Goal: Task Accomplishment & Management: Complete application form

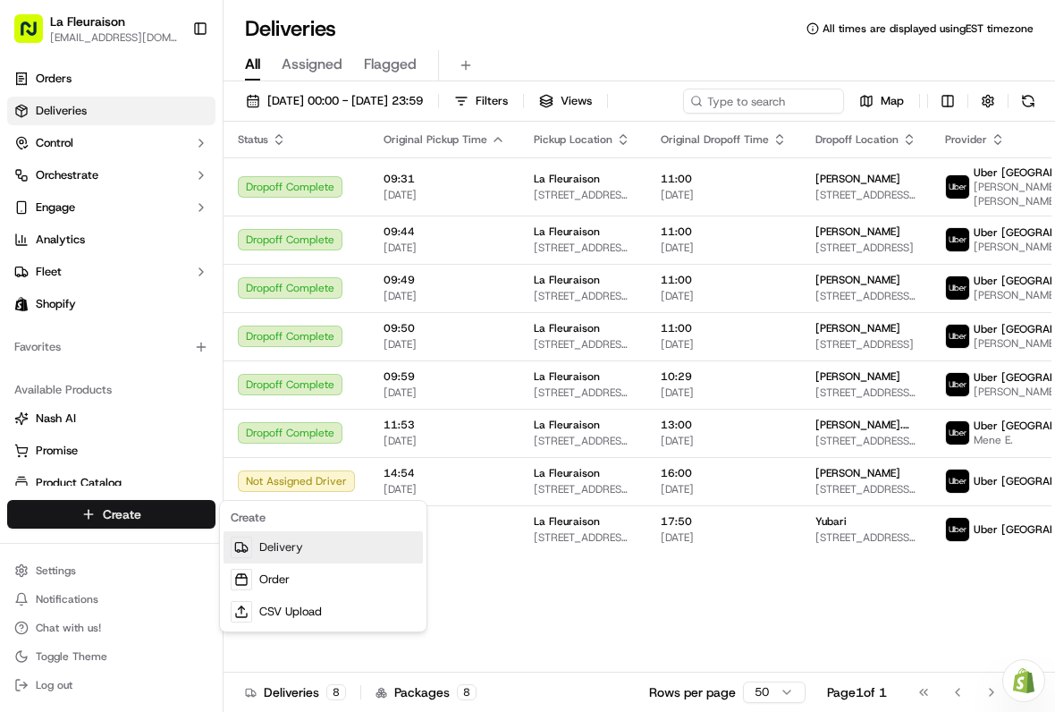
click at [285, 545] on link "Delivery" at bounding box center [323, 547] width 199 height 32
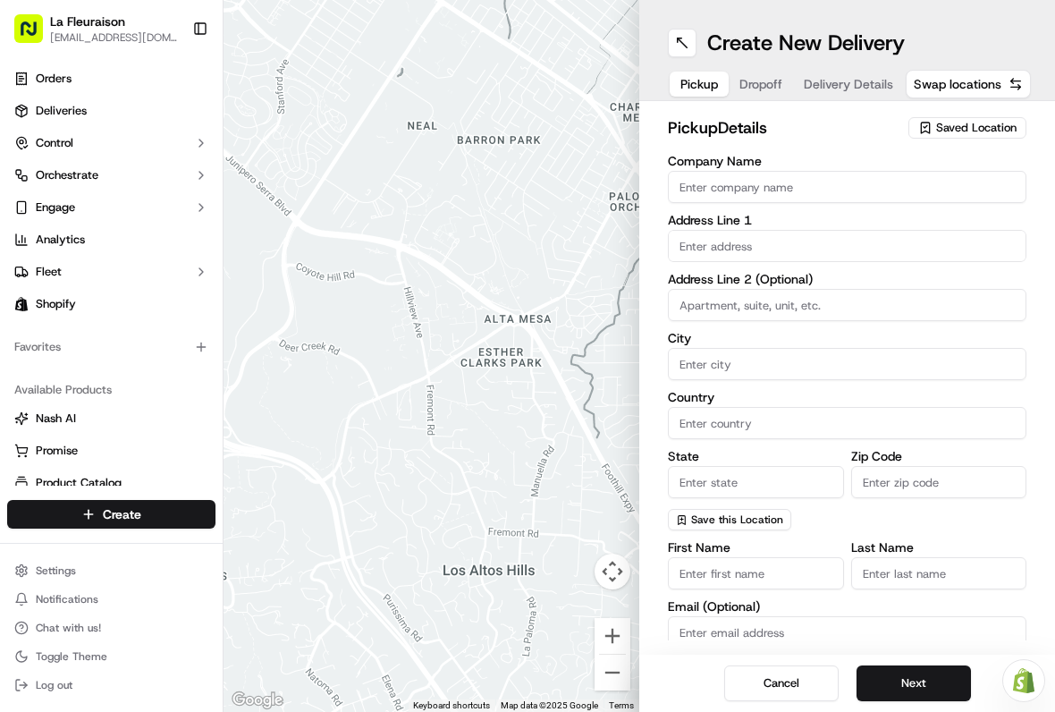
click at [991, 138] on div "Saved Location" at bounding box center [968, 127] width 118 height 21
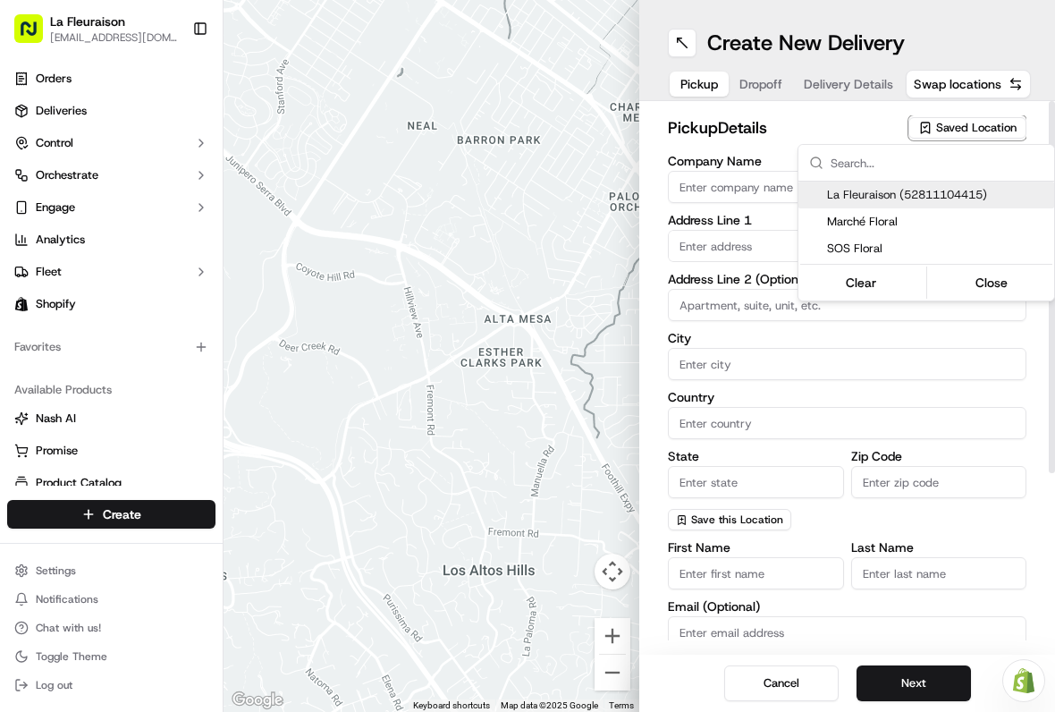
click at [987, 130] on html "La Fleuraison [EMAIL_ADDRESS][DOMAIN_NAME] Toggle Sidebar Orders Deliveries Con…" at bounding box center [527, 356] width 1055 height 712
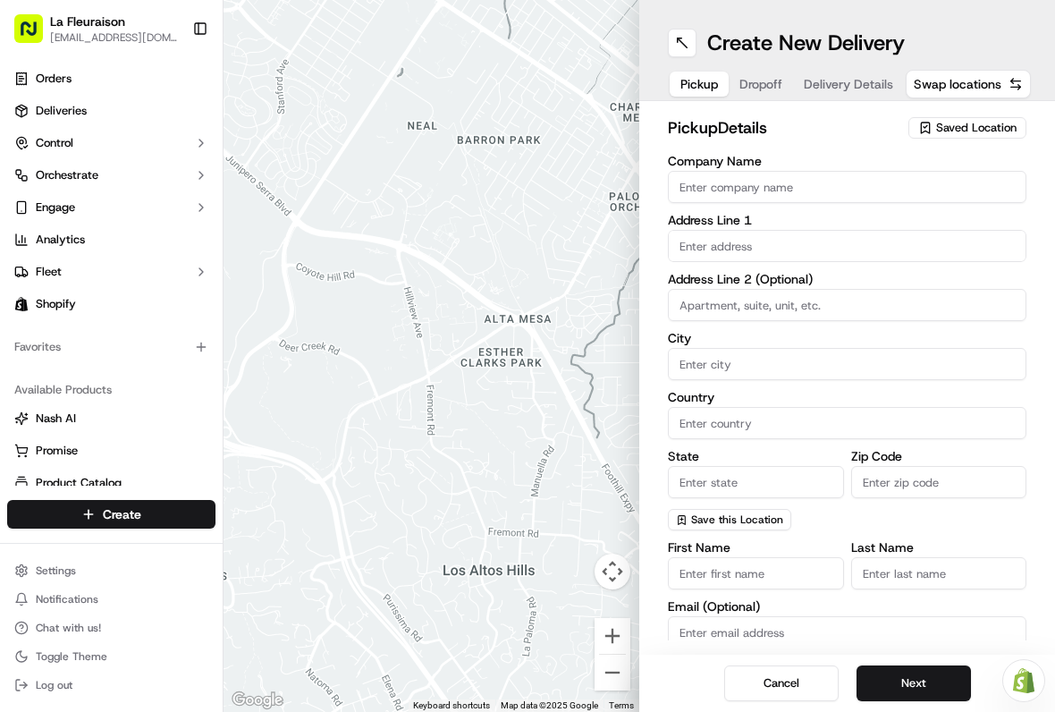
click at [984, 126] on span "Saved Location" at bounding box center [976, 128] width 80 height 16
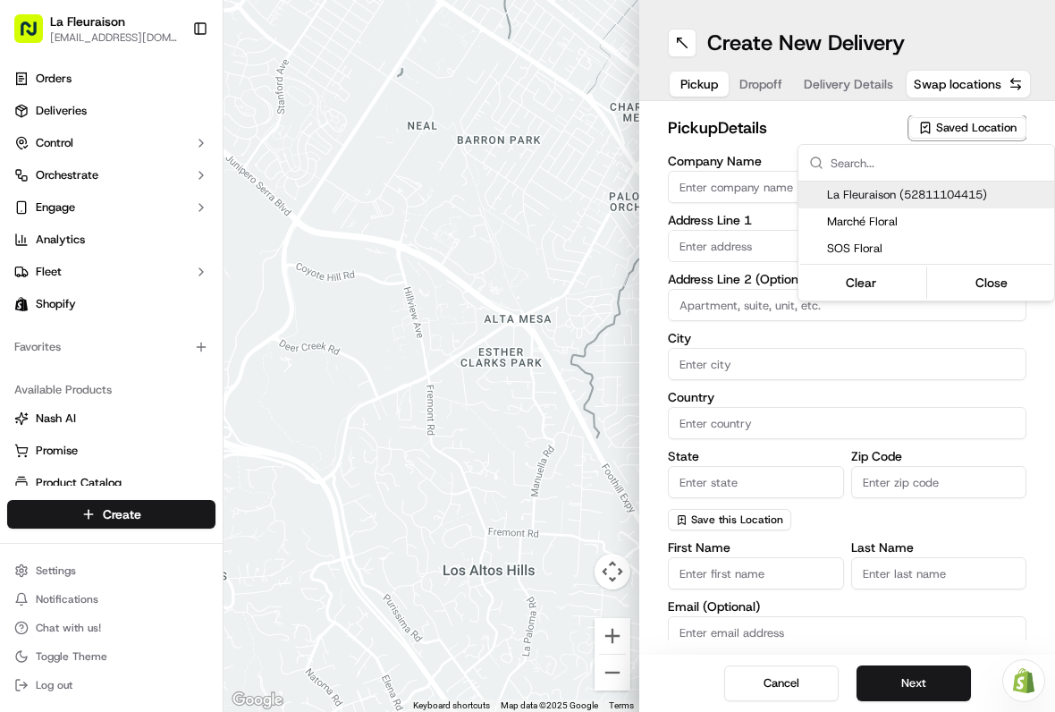
click at [900, 189] on span "La Fleuraison (52811104415)" at bounding box center [937, 195] width 220 height 16
type input "La Fleuraison"
type input "[GEOGRAPHIC_DATA]"
type input "CA"
type input "QC"
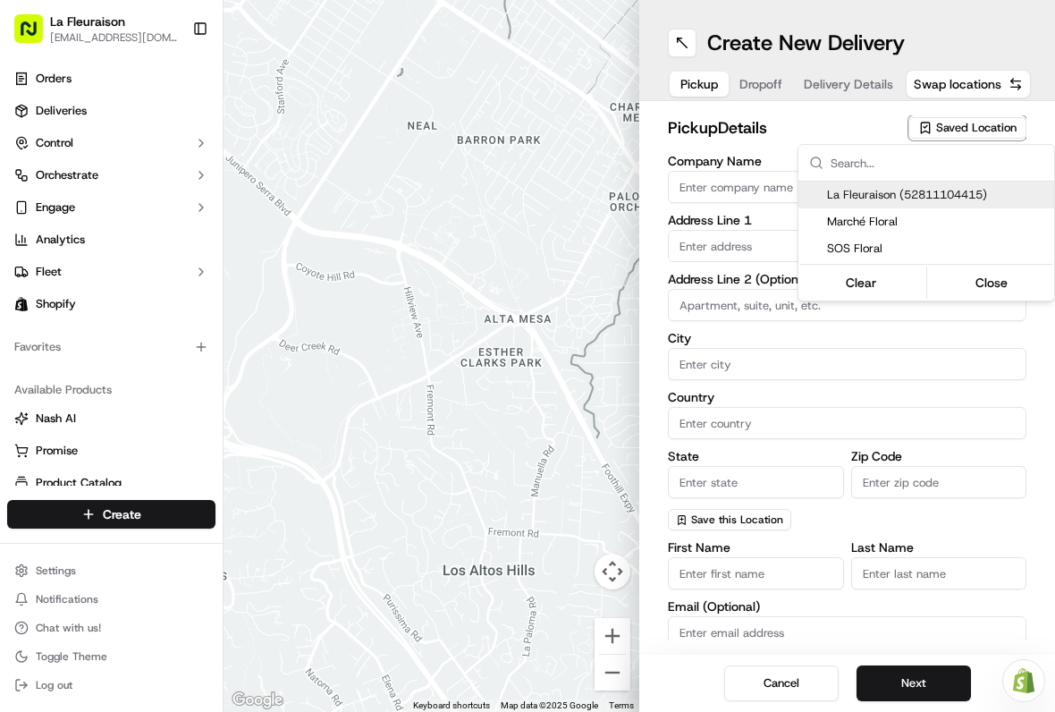
type input "H3H 1M4"
type input "[PHONE_NUMBER]"
type textarea "La Fleuraison"
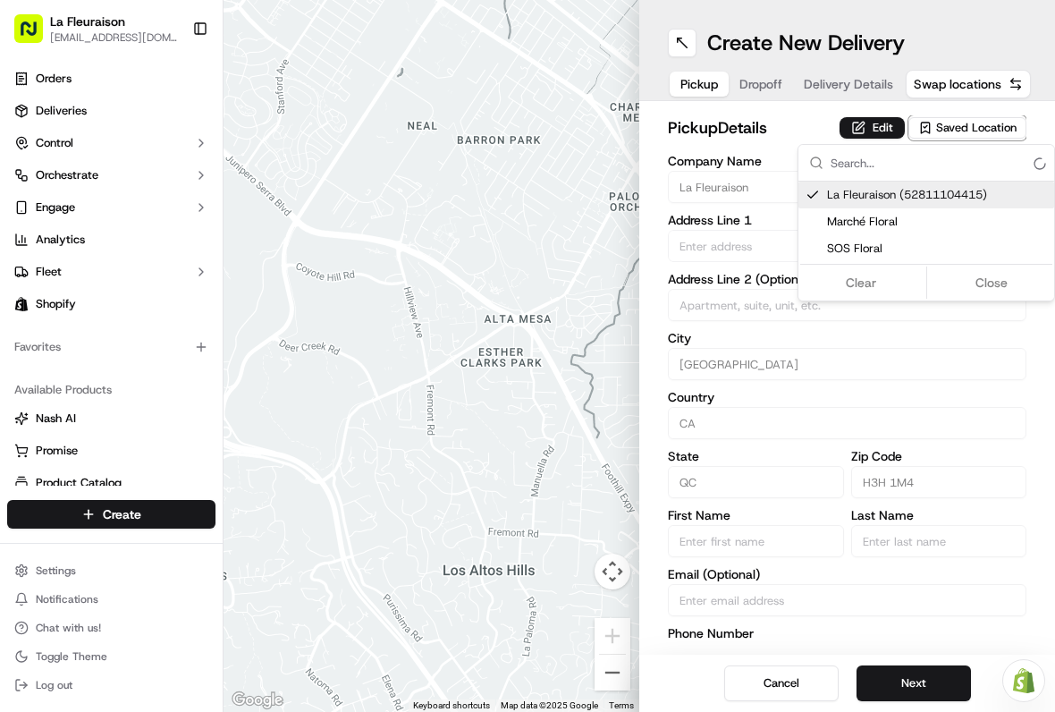
type input "1970 [GEOGRAPHIC_DATA][PERSON_NAME]"
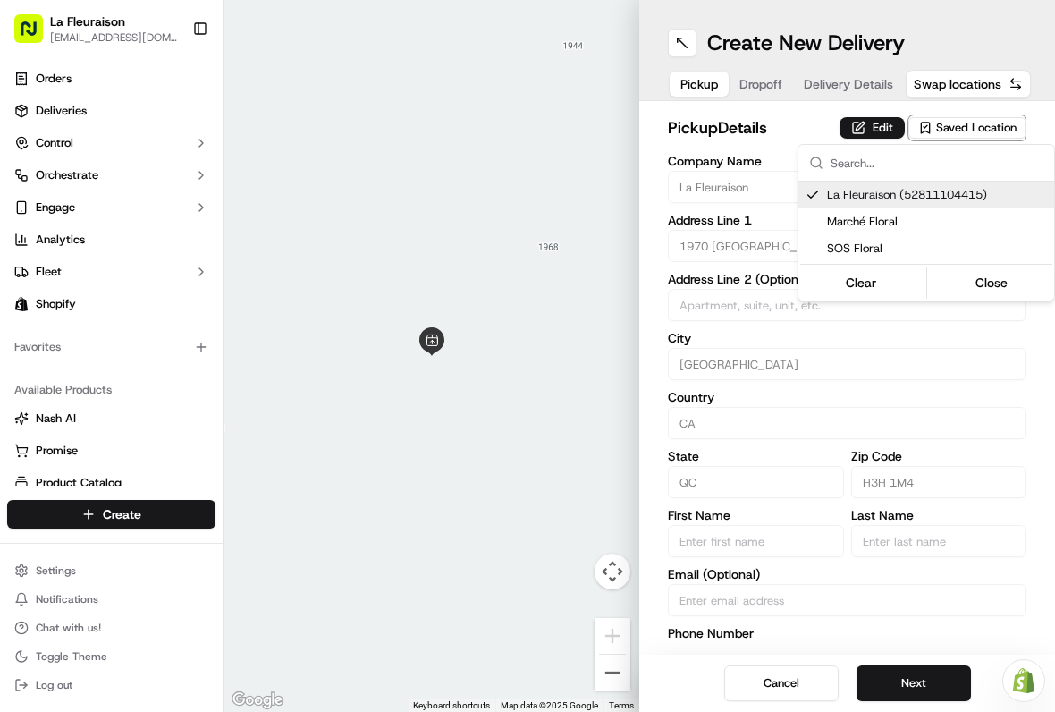
click at [915, 681] on html "La Fleuraison [EMAIL_ADDRESS][DOMAIN_NAME] Toggle Sidebar Orders Deliveries Con…" at bounding box center [527, 356] width 1055 height 712
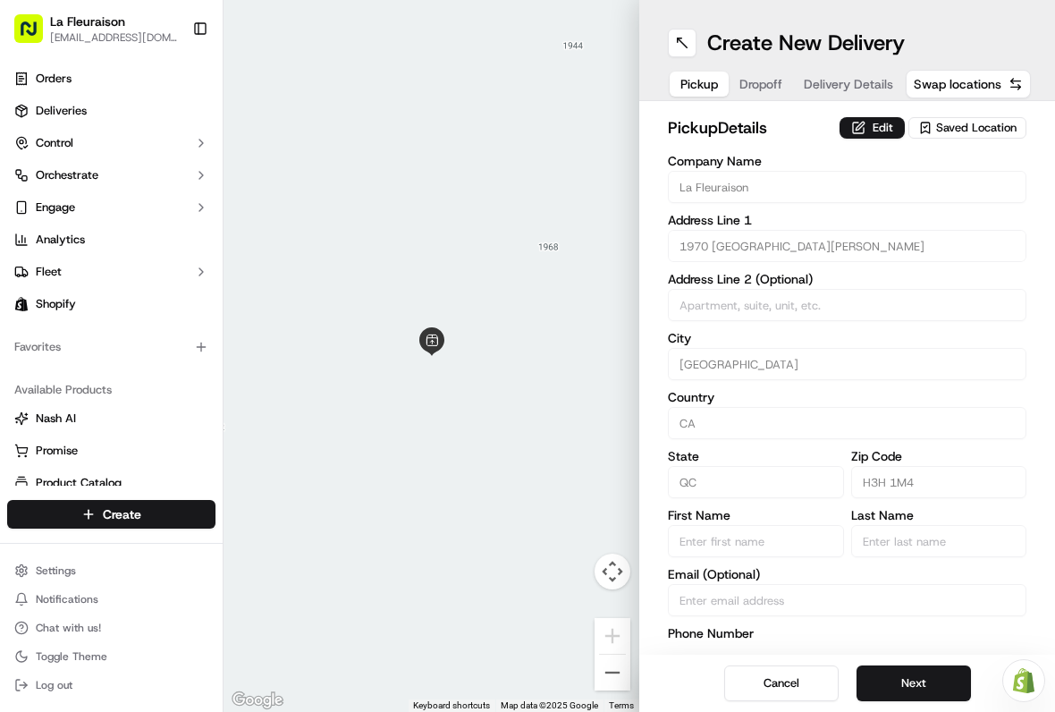
click at [938, 679] on button "Next" at bounding box center [914, 683] width 114 height 36
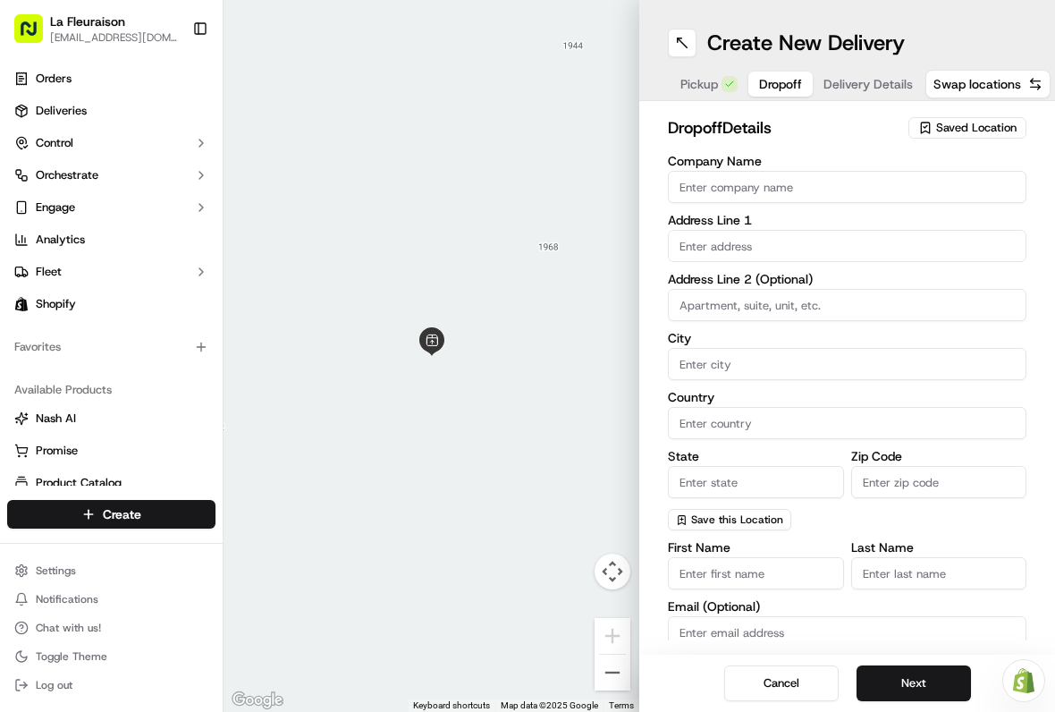
click at [770, 249] on input "text" at bounding box center [847, 246] width 359 height 32
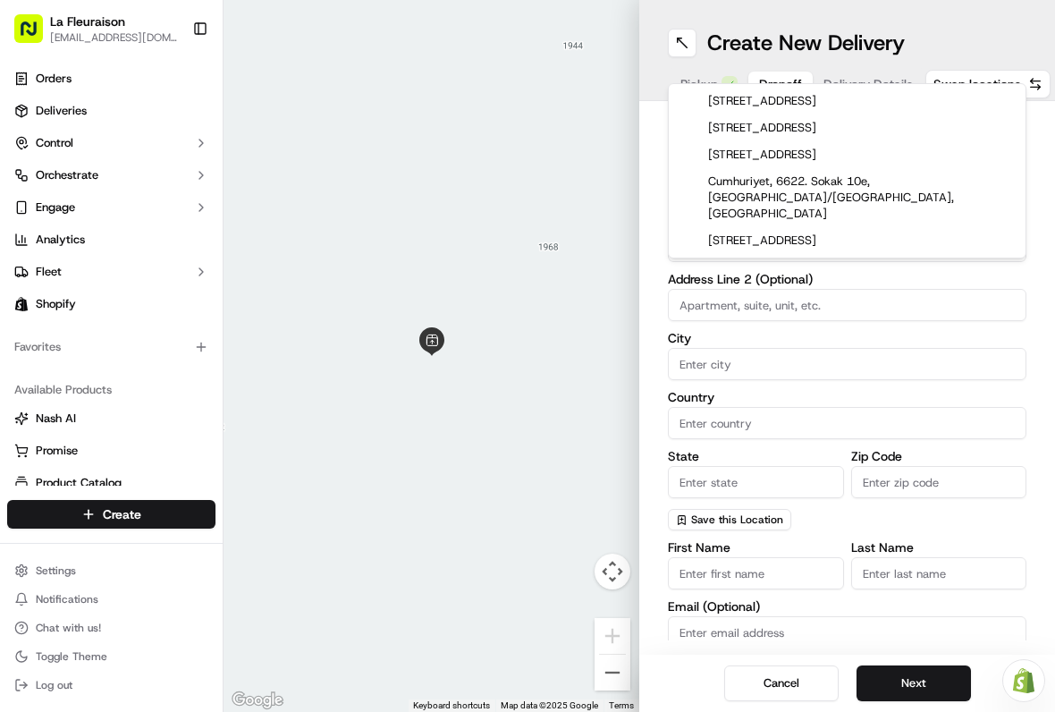
click at [912, 99] on div "[STREET_ADDRESS]" at bounding box center [848, 101] width 350 height 27
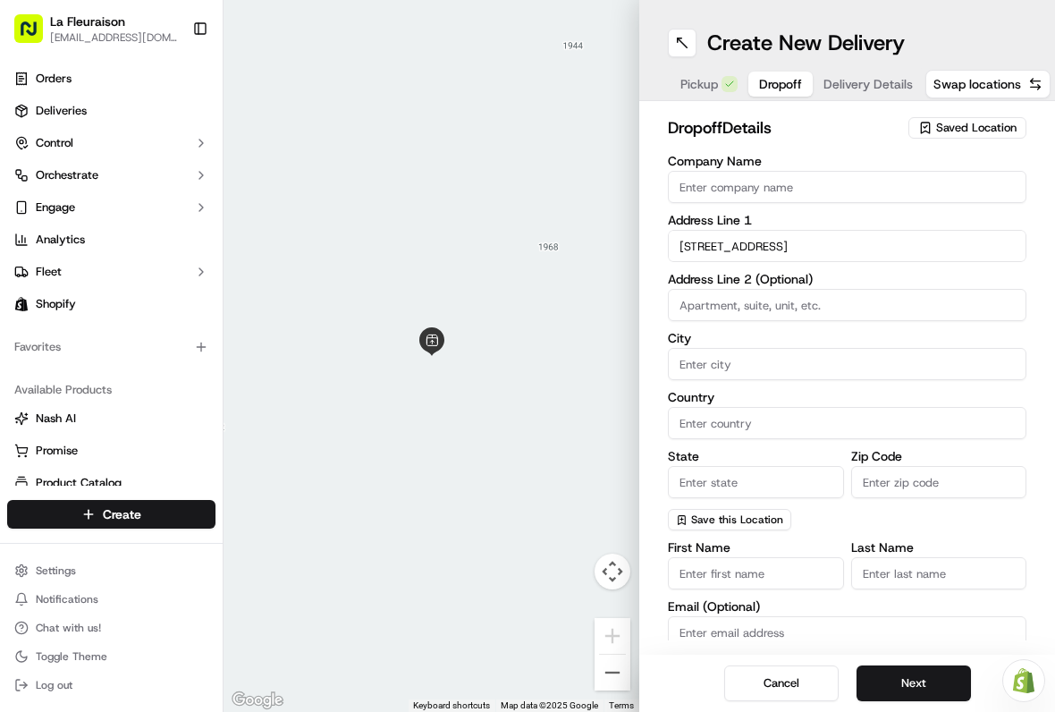
type input "[STREET_ADDRESS]"
type input "[GEOGRAPHIC_DATA]"
type input "QC"
type input "H1Y 2H9"
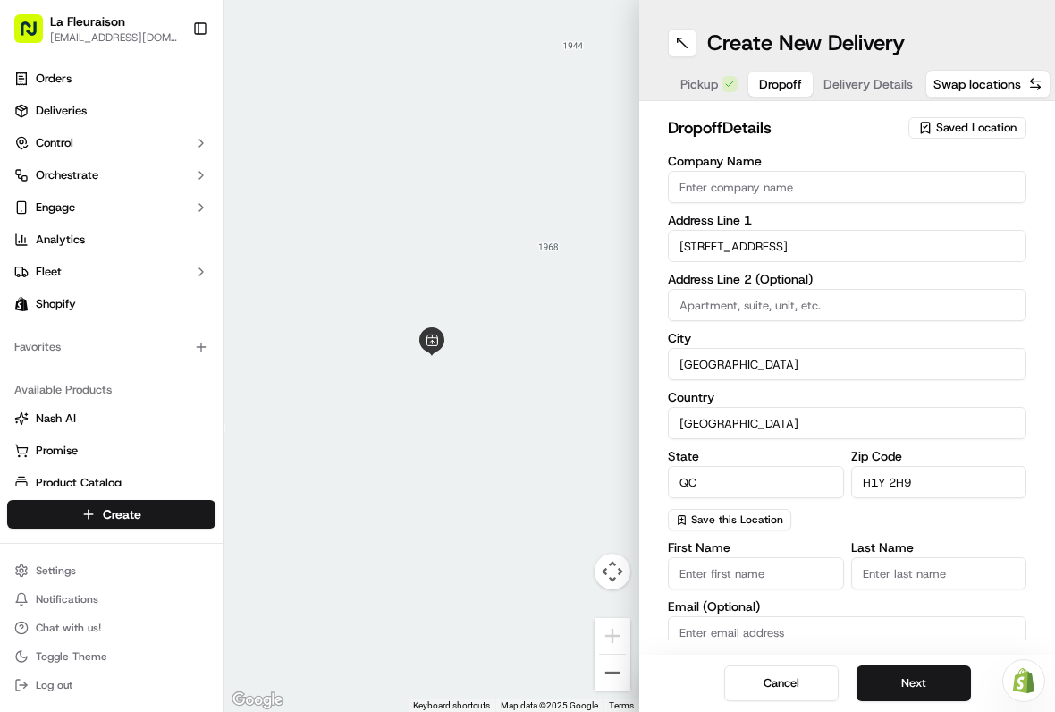
type input "[STREET_ADDRESS]"
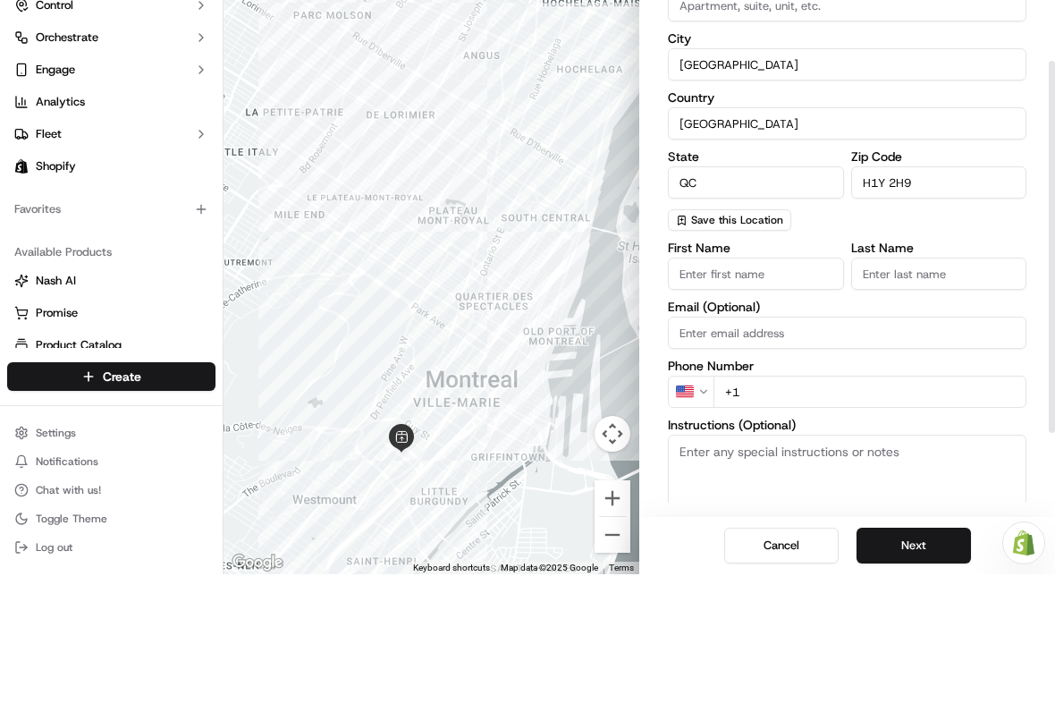
scroll to position [165, 0]
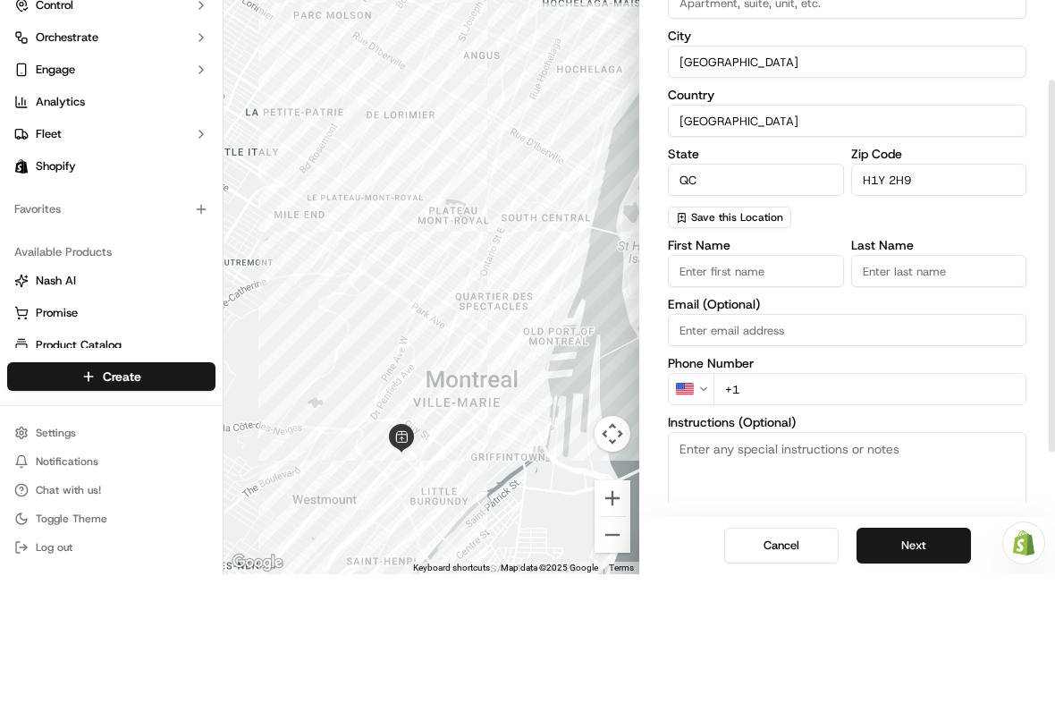
click at [742, 393] on input "First Name" at bounding box center [756, 409] width 176 height 32
type input "Docteure [PERSON_NAME]"
click at [944, 393] on input "Last Name" at bounding box center [939, 409] width 176 height 32
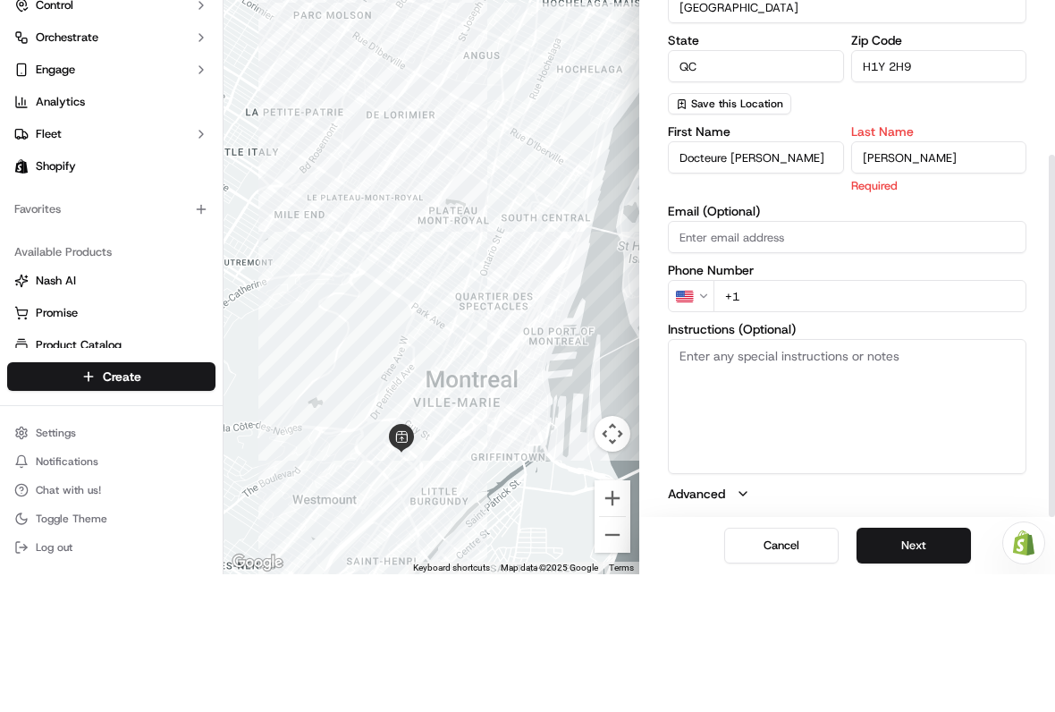
type input "[PERSON_NAME]"
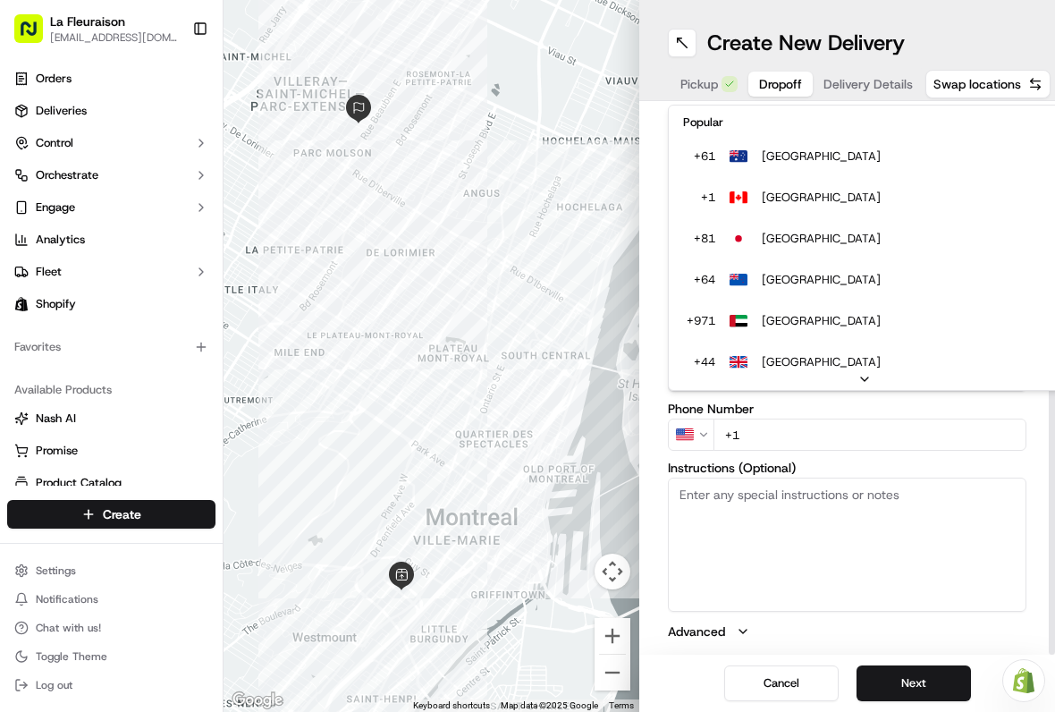
scroll to position [77, 0]
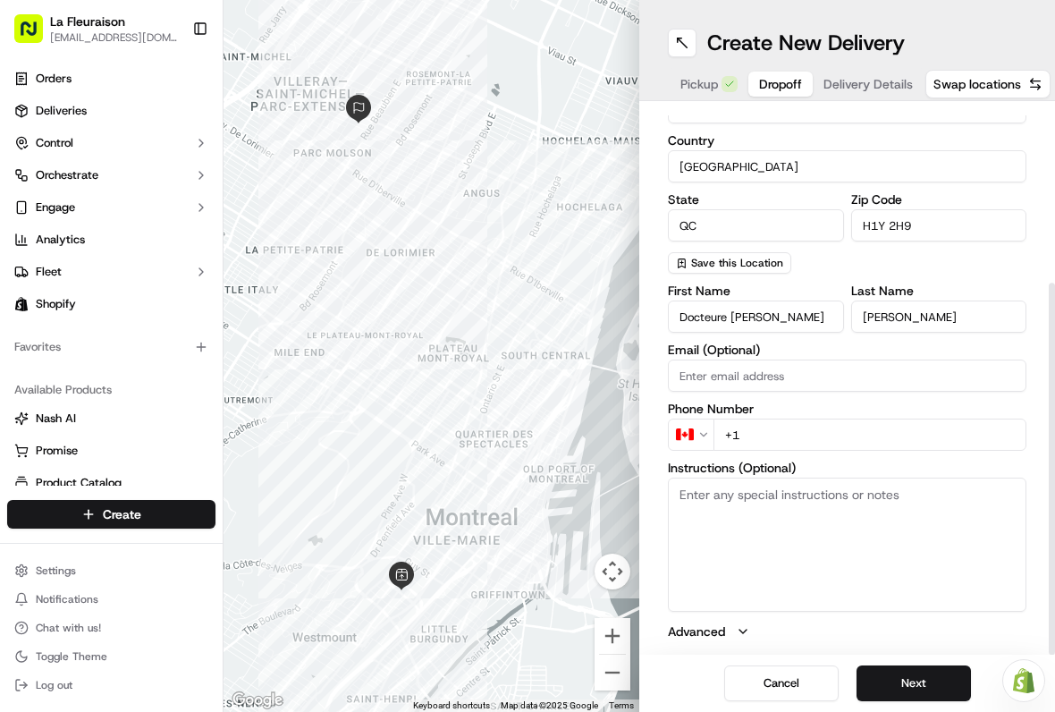
click at [816, 434] on input "+1" at bounding box center [870, 435] width 313 height 32
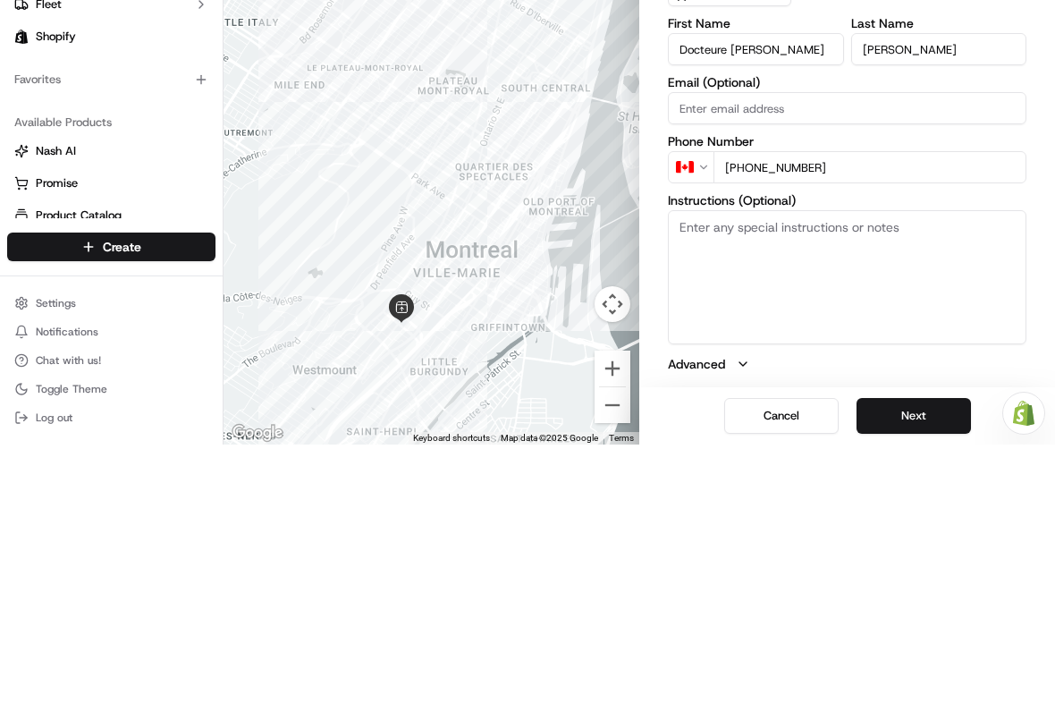
type input "[PHONE_NUMBER]"
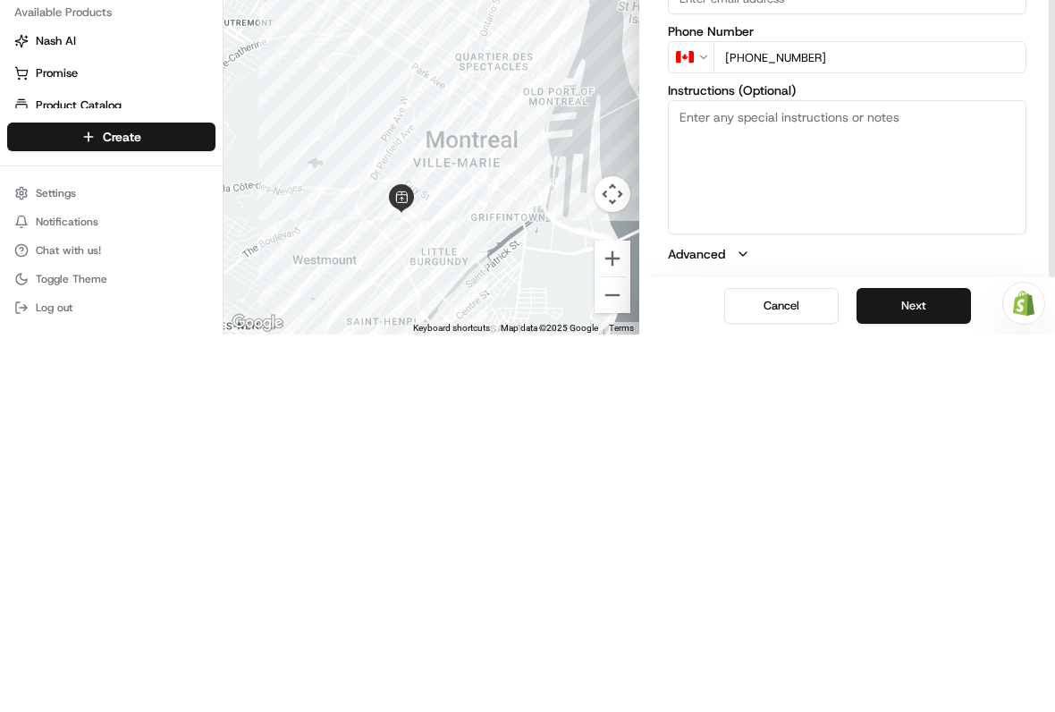
click at [919, 665] on button "Next" at bounding box center [914, 683] width 114 height 36
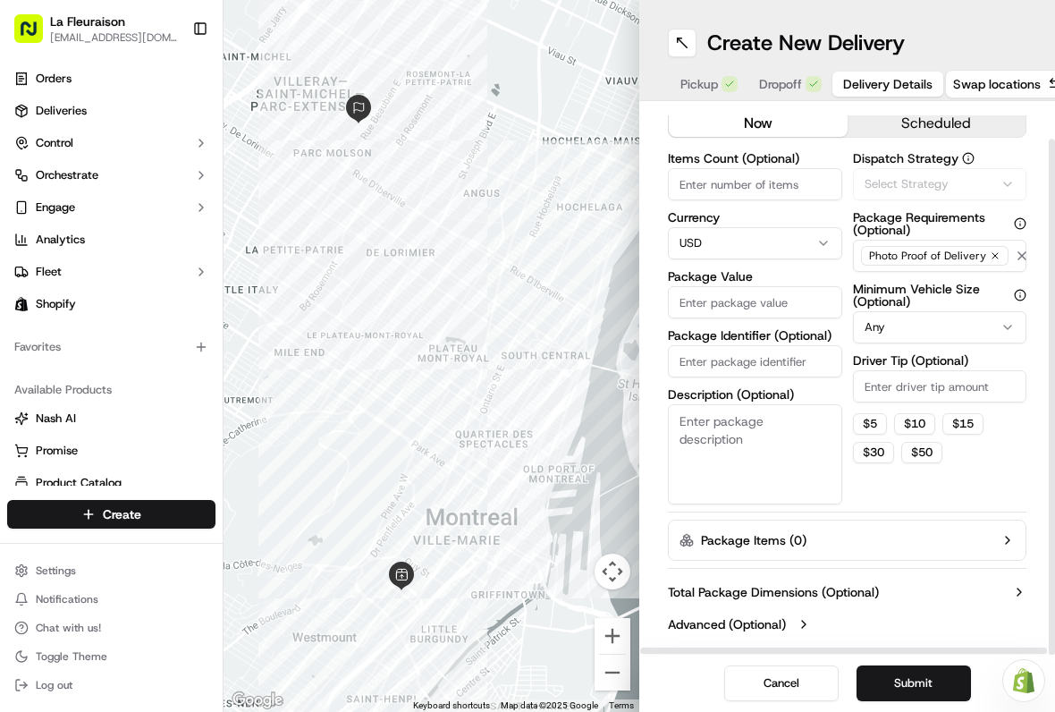
scroll to position [38, 0]
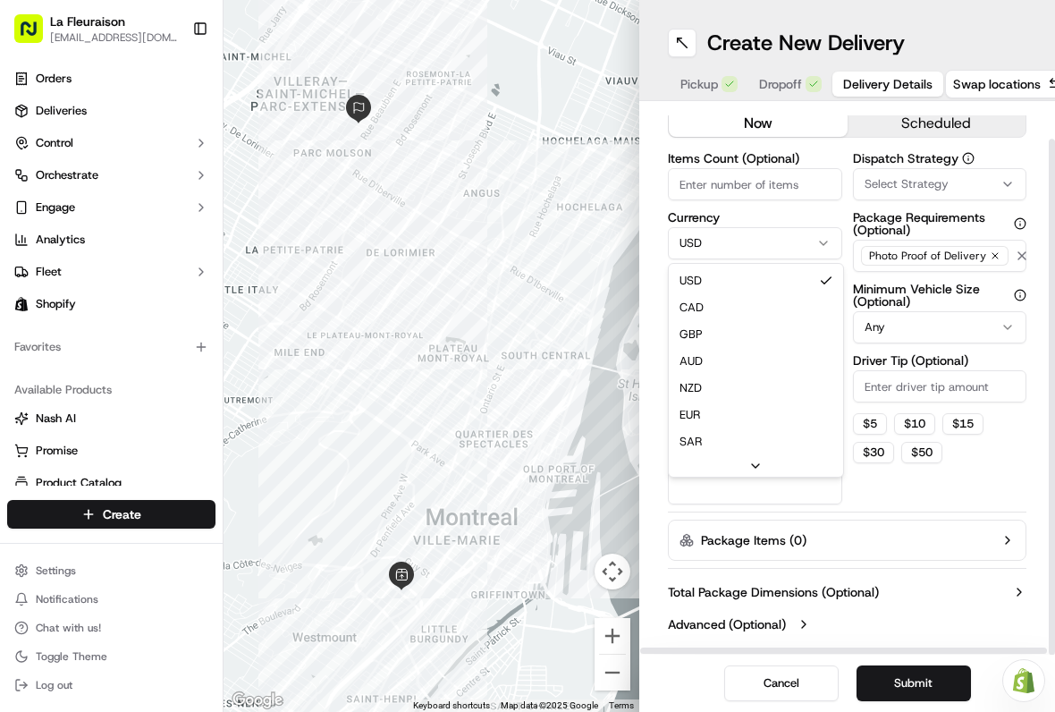
click at [807, 235] on html "La Fleuraison [EMAIL_ADDRESS][DOMAIN_NAME] Toggle Sidebar Orders Deliveries Con…" at bounding box center [527, 356] width 1055 height 712
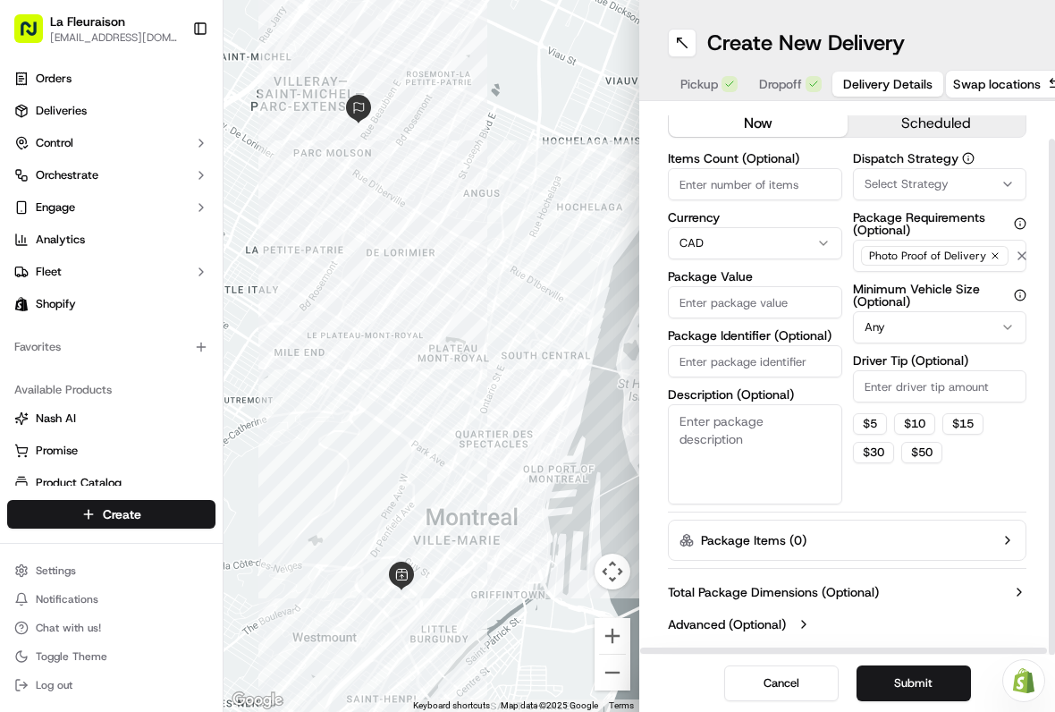
click at [718, 310] on input "Package Value" at bounding box center [755, 302] width 174 height 32
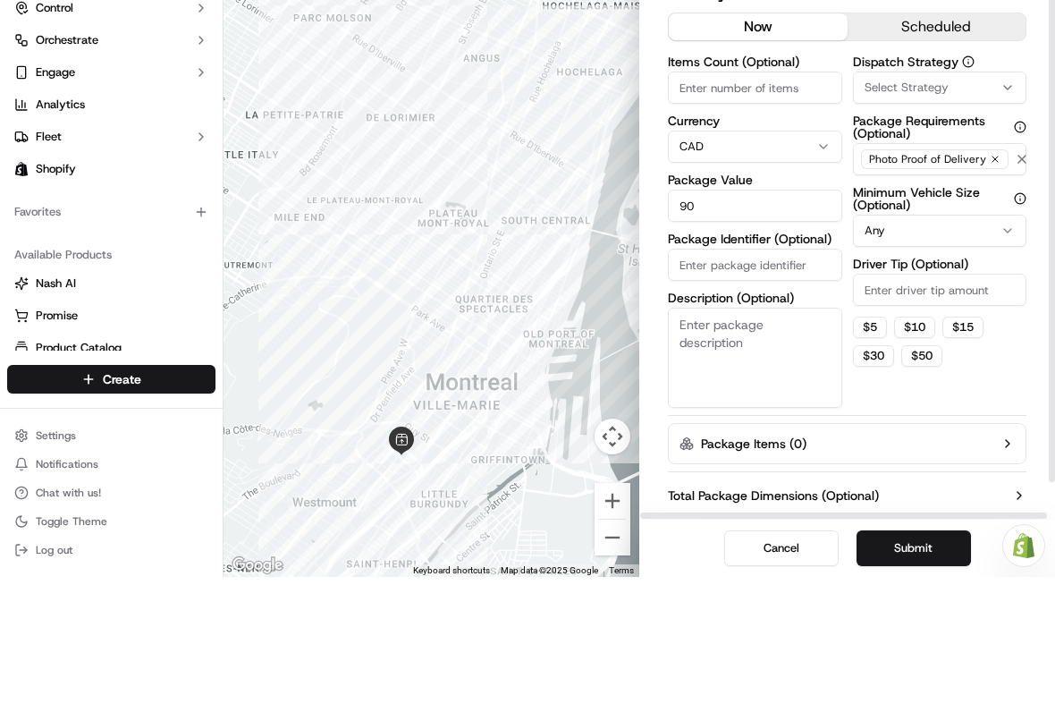
scroll to position [0, 0]
type input "90"
click at [960, 148] on button "scheduled" at bounding box center [937, 161] width 179 height 27
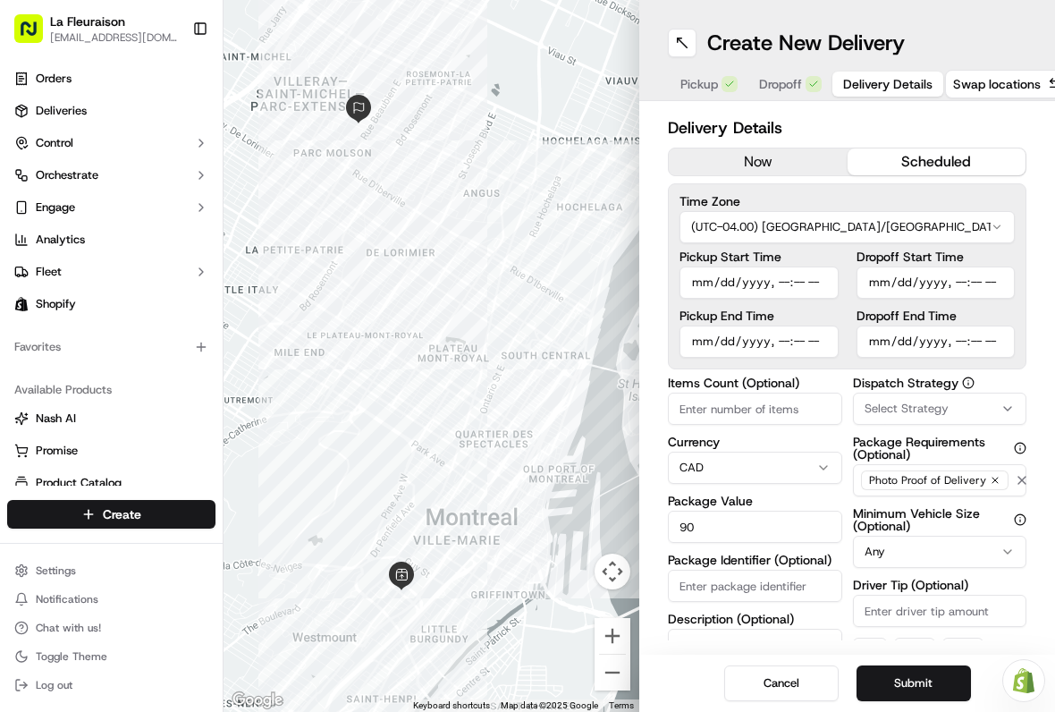
click at [782, 281] on input "Pickup Start Time" at bounding box center [759, 283] width 159 height 32
type input "[DATE]T11:00"
click at [930, 682] on button "Submit" at bounding box center [914, 683] width 114 height 36
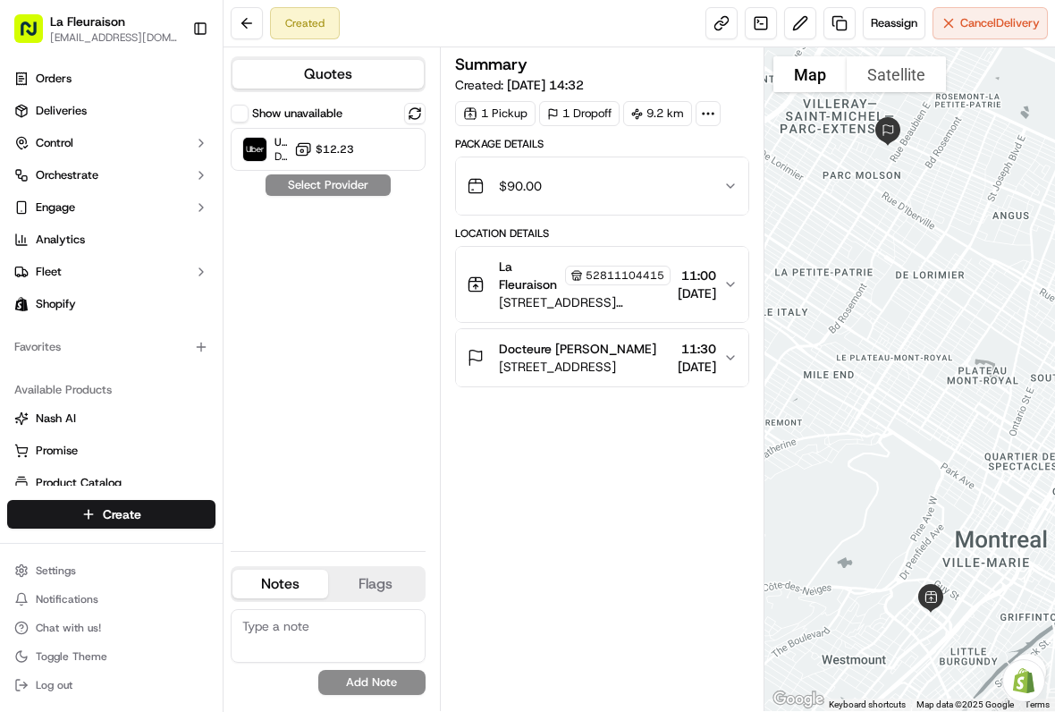
click at [348, 150] on span "$12.23" at bounding box center [335, 149] width 38 height 14
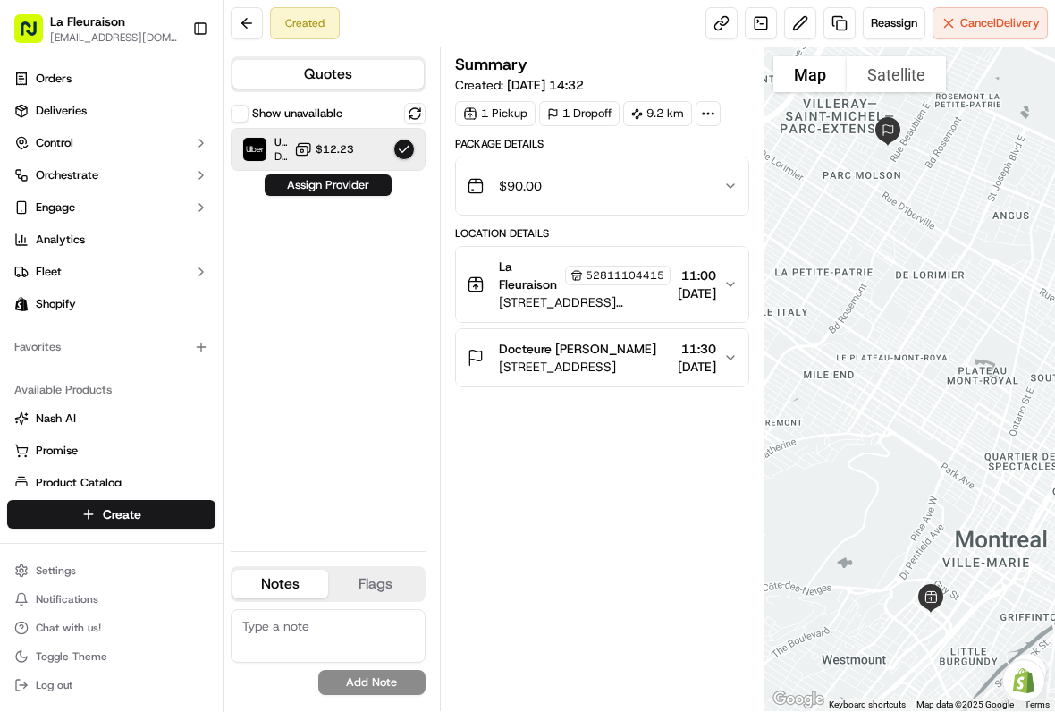
click at [307, 183] on button "Assign Provider" at bounding box center [328, 184] width 127 height 21
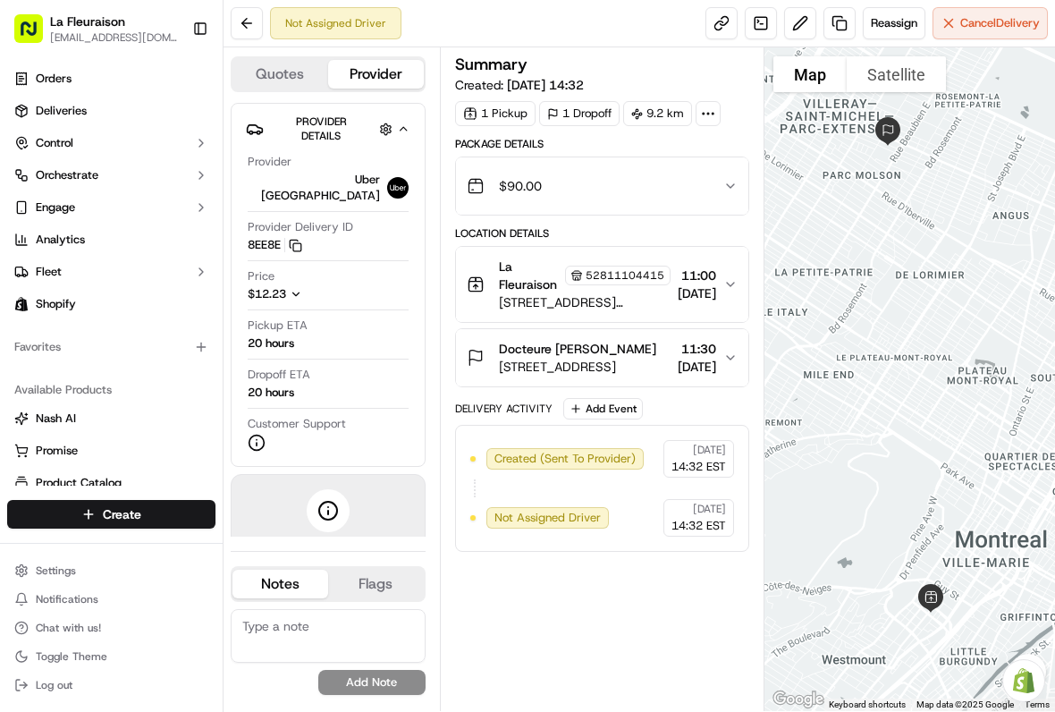
click at [89, 114] on link "Deliveries" at bounding box center [111, 111] width 208 height 29
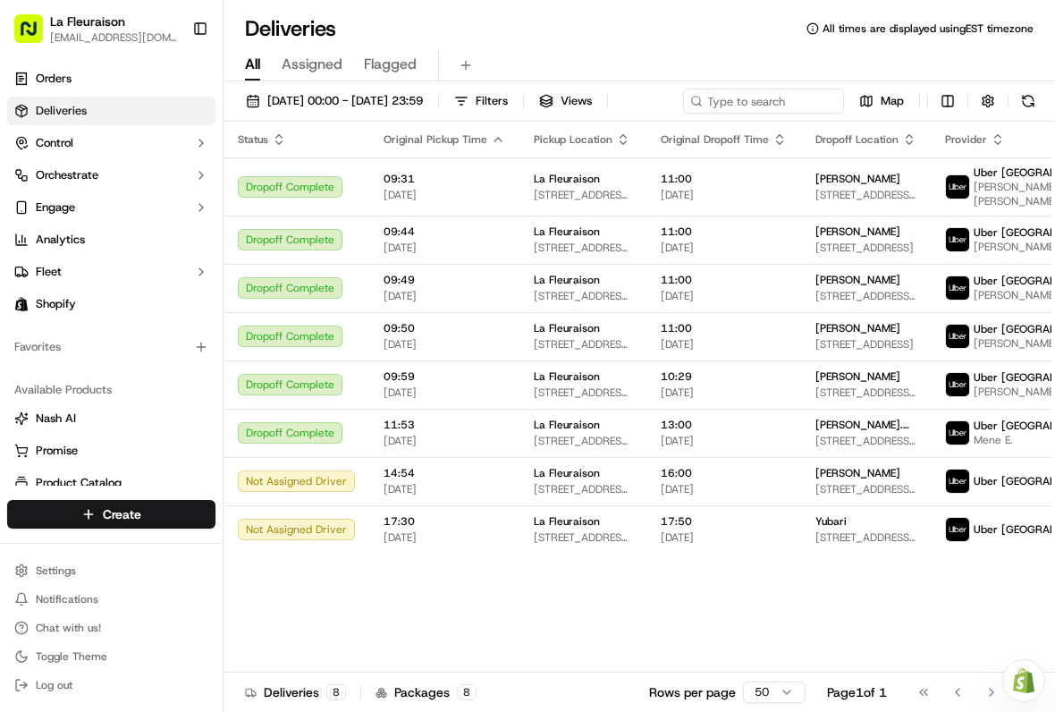
click at [326, 97] on span "[DATE] 00:00 - [DATE] 23:59" at bounding box center [345, 101] width 156 height 16
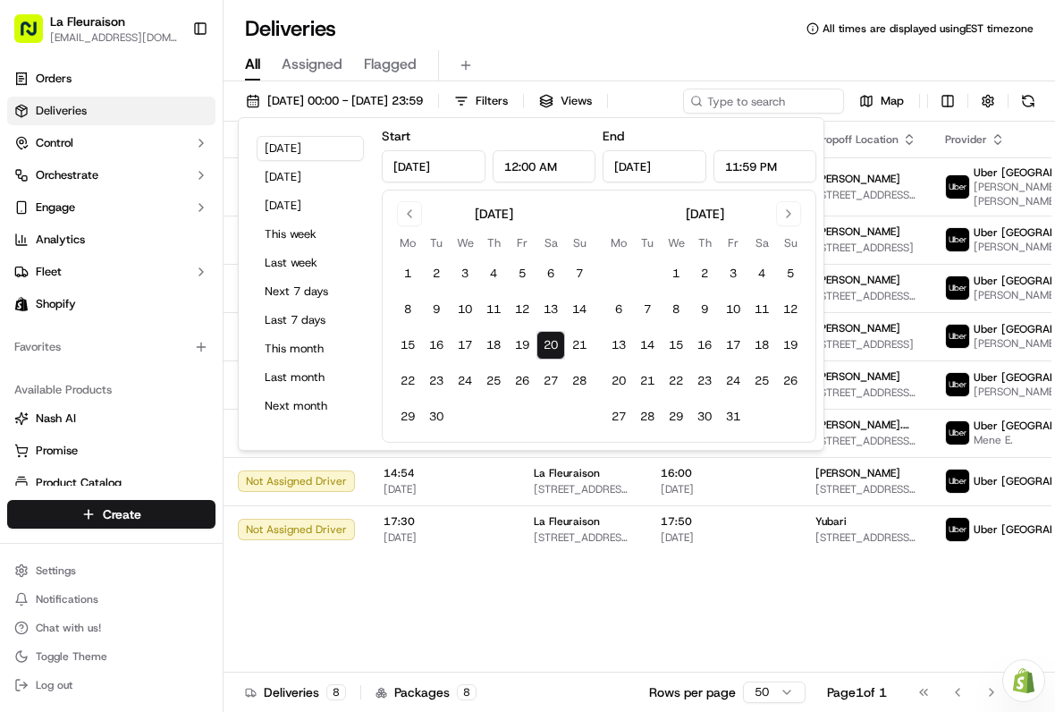
click at [581, 343] on button "21" at bounding box center [579, 345] width 29 height 29
type input "[DATE]"
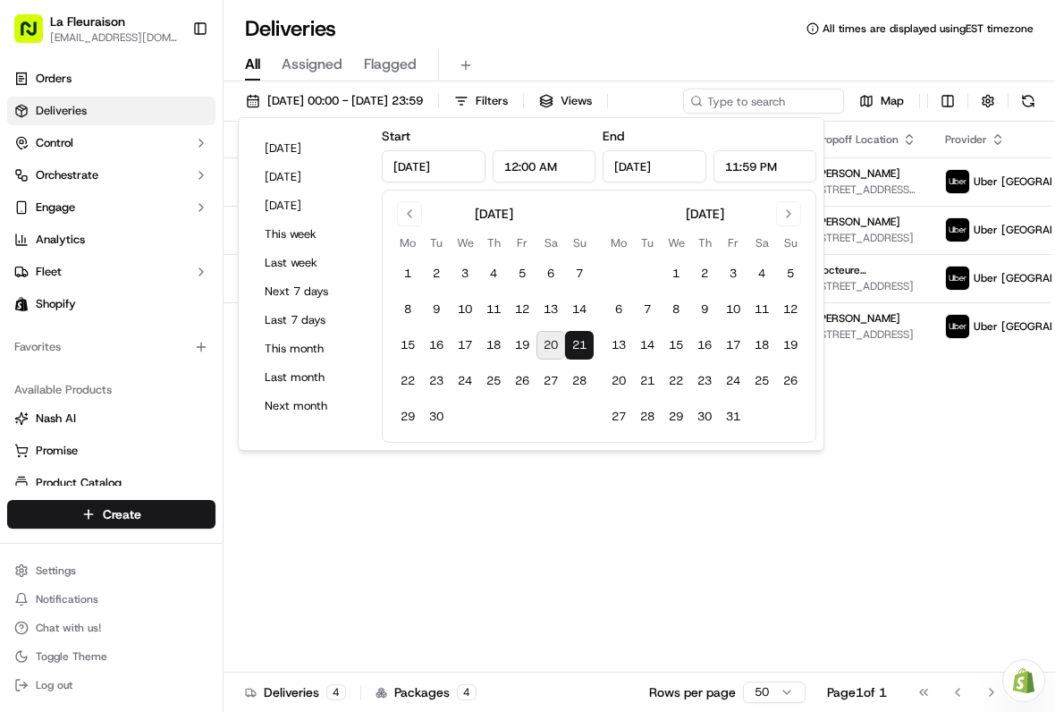
click at [779, 580] on div "Status Original Pickup Time Pickup Location Original Dropoff Time Dropoff Locat…" at bounding box center [707, 397] width 966 height 551
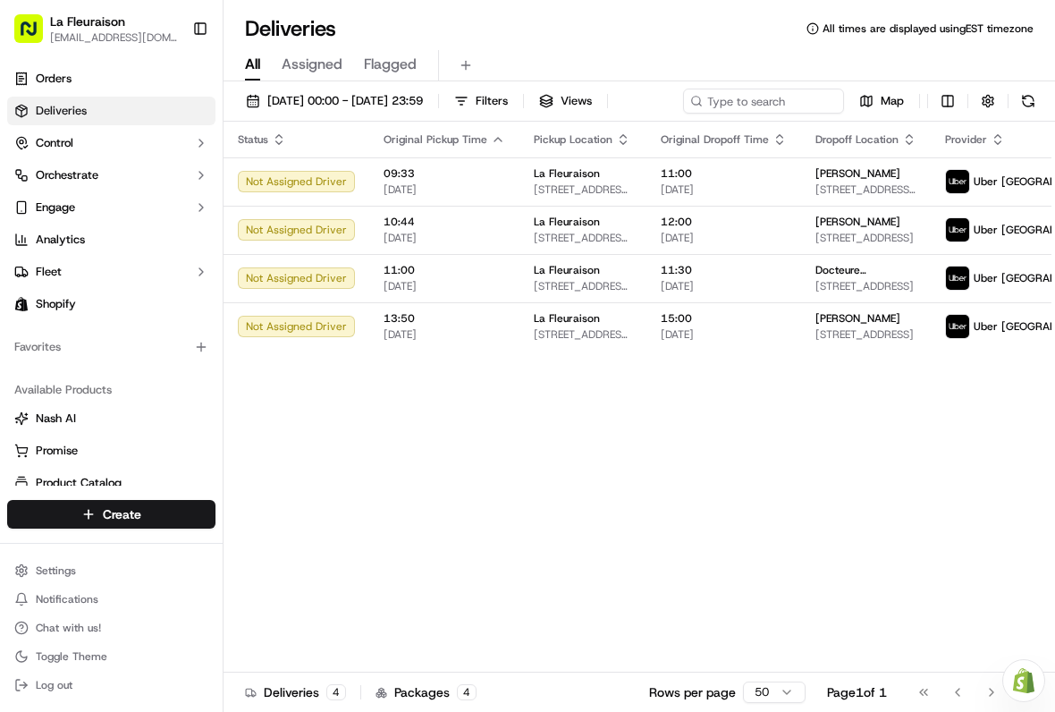
click at [317, 111] on button "[DATE] 00:00 - [DATE] 23:59" at bounding box center [334, 101] width 193 height 25
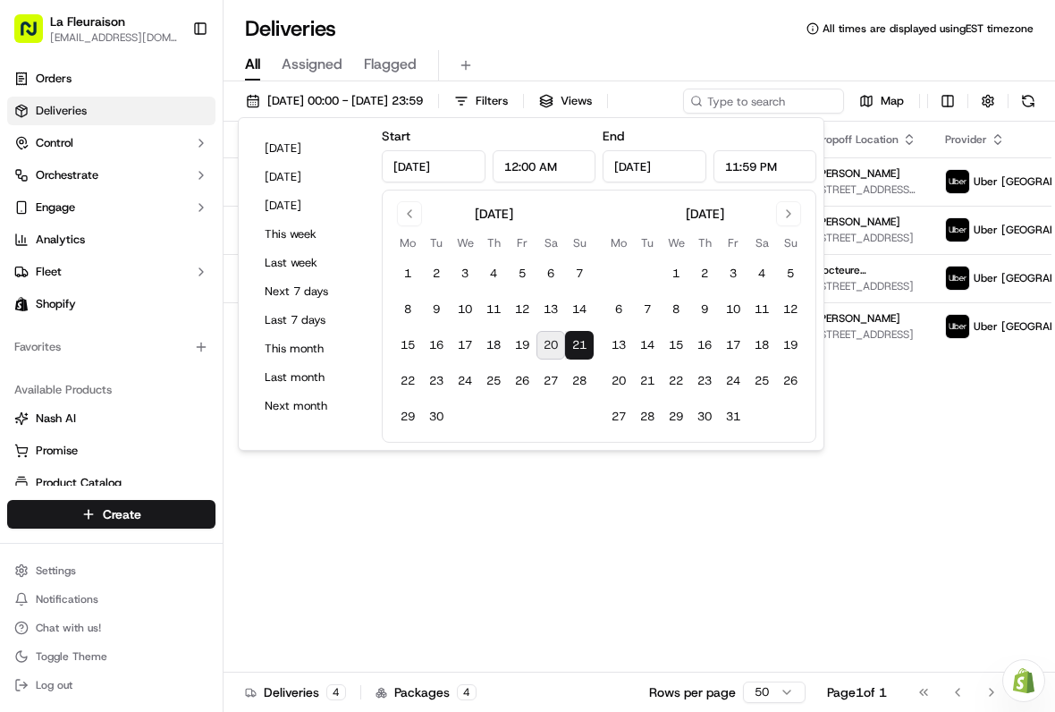
click at [545, 343] on button "20" at bounding box center [551, 345] width 29 height 29
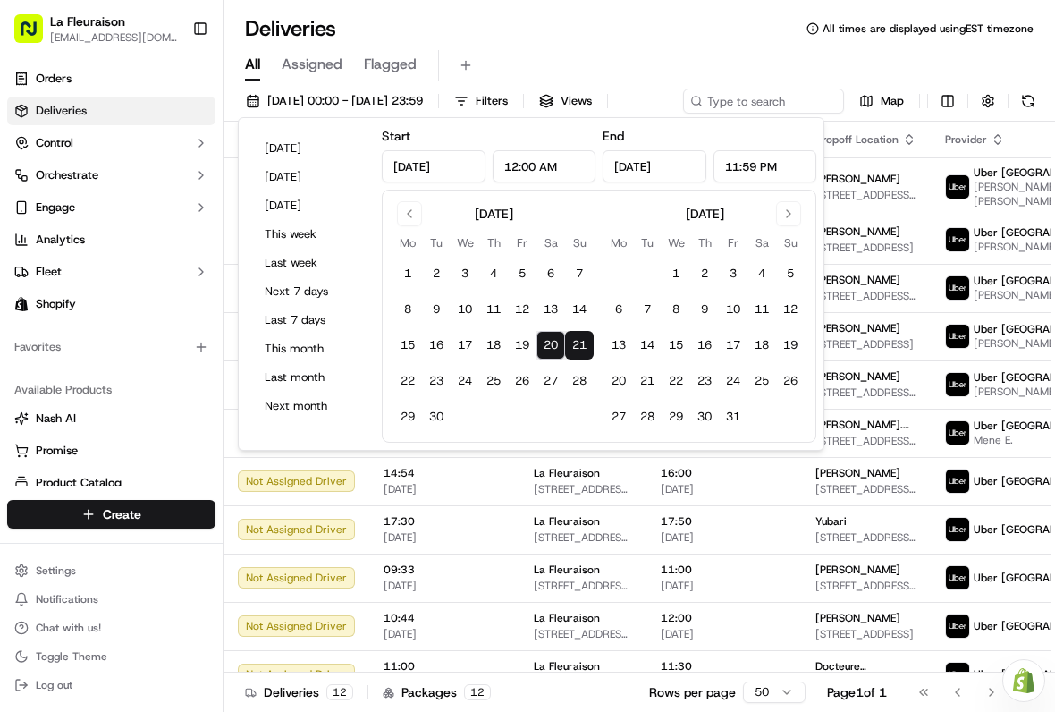
click at [576, 352] on button "21" at bounding box center [579, 345] width 29 height 29
type input "[DATE]"
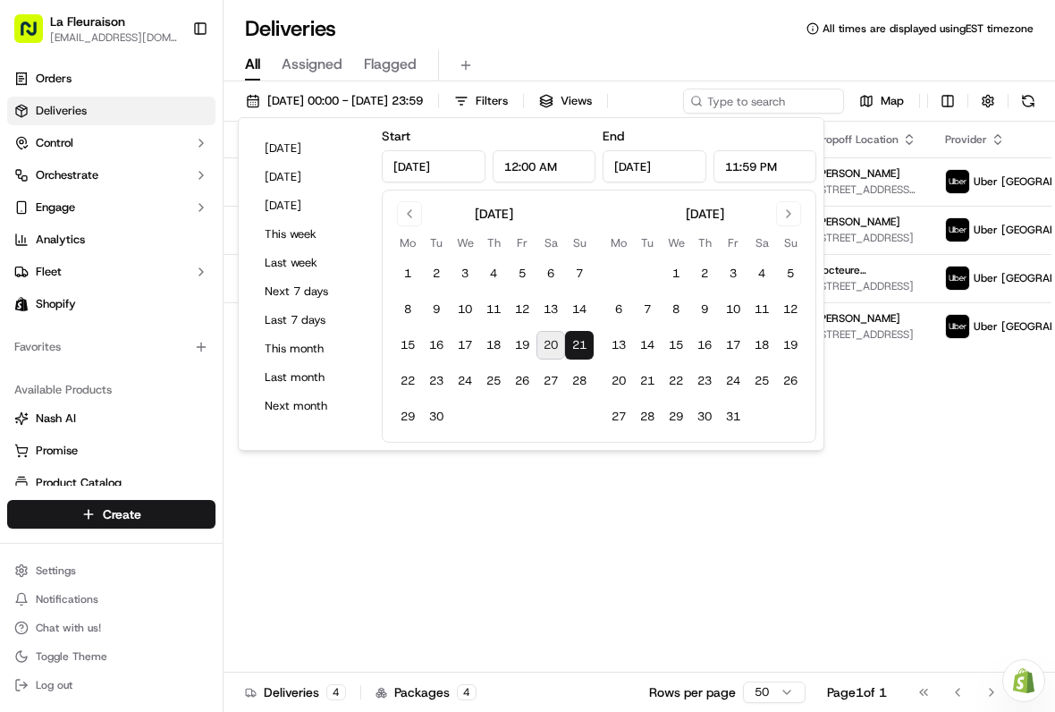
click at [521, 543] on div "Status Original Pickup Time Pickup Location Original Dropoff Time Dropoff Locat…" at bounding box center [707, 397] width 966 height 551
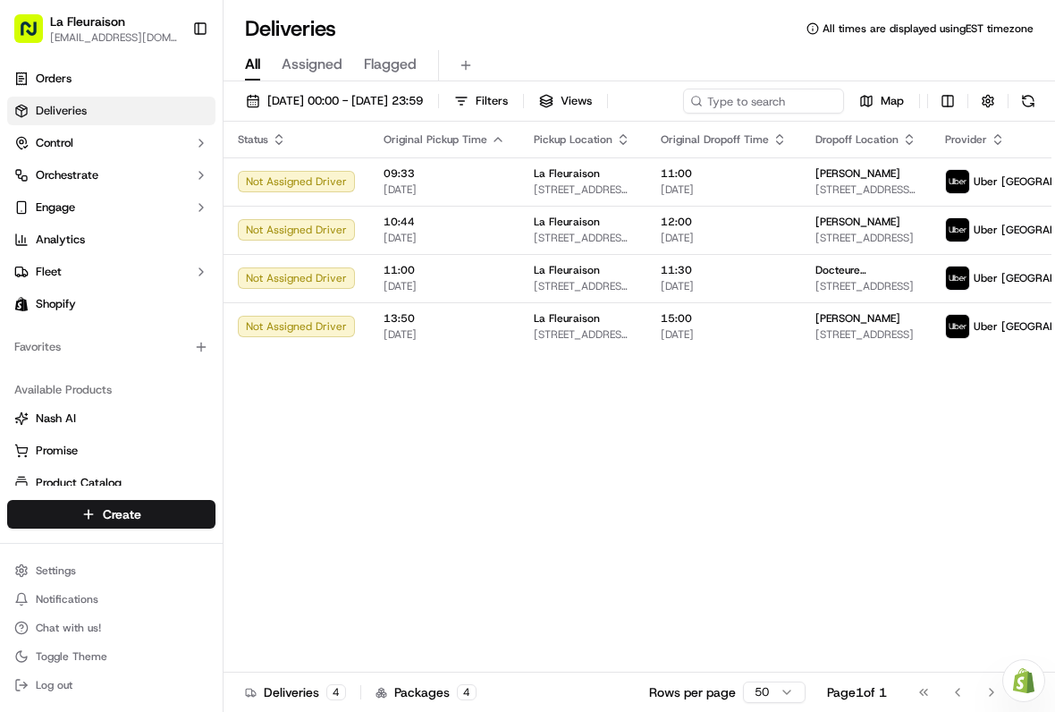
click at [148, 527] on button "Create" at bounding box center [111, 514] width 208 height 29
click at [287, 555] on link "Delivery" at bounding box center [323, 547] width 199 height 32
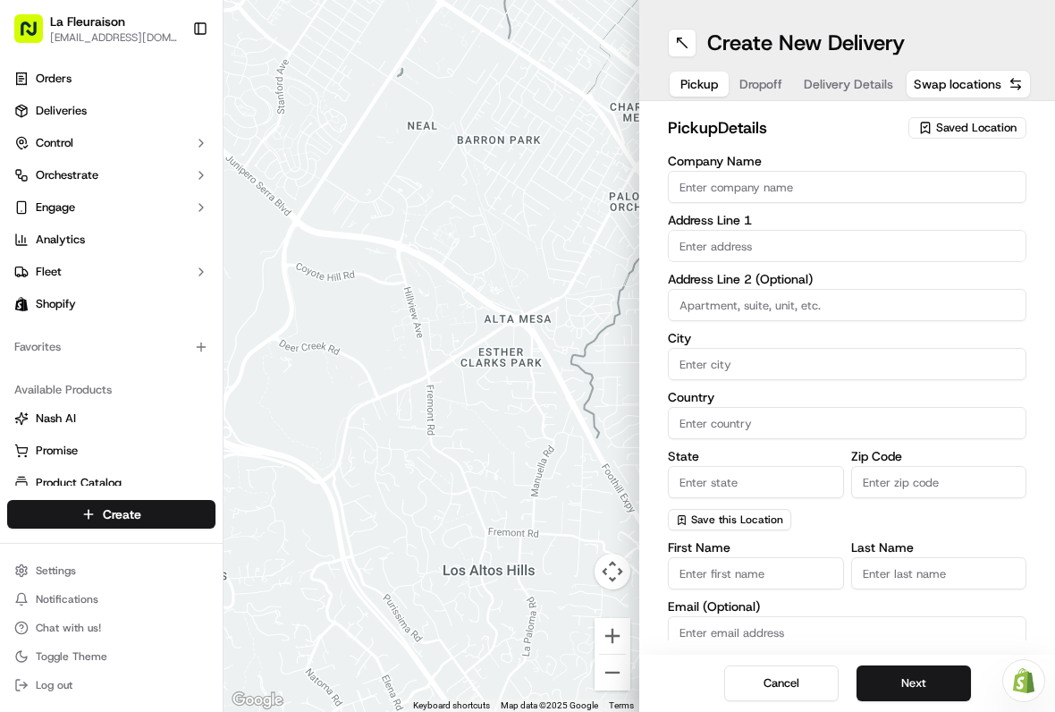
click at [988, 139] on button "Saved Location" at bounding box center [968, 127] width 118 height 25
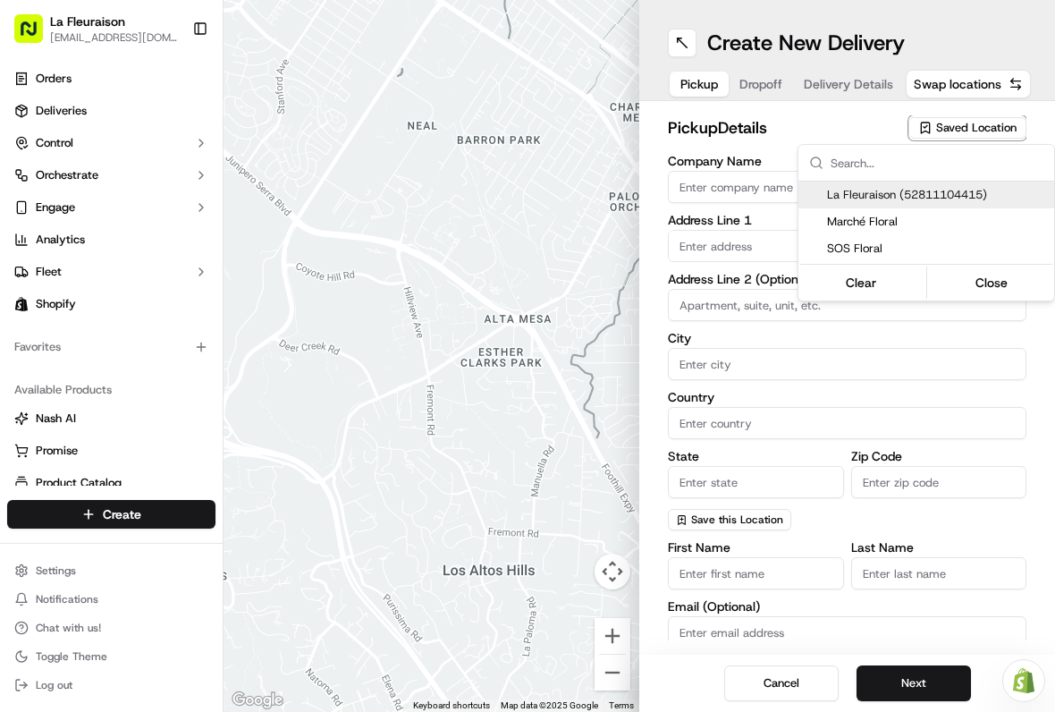
click at [916, 190] on span "La Fleuraison (52811104415)" at bounding box center [937, 195] width 220 height 16
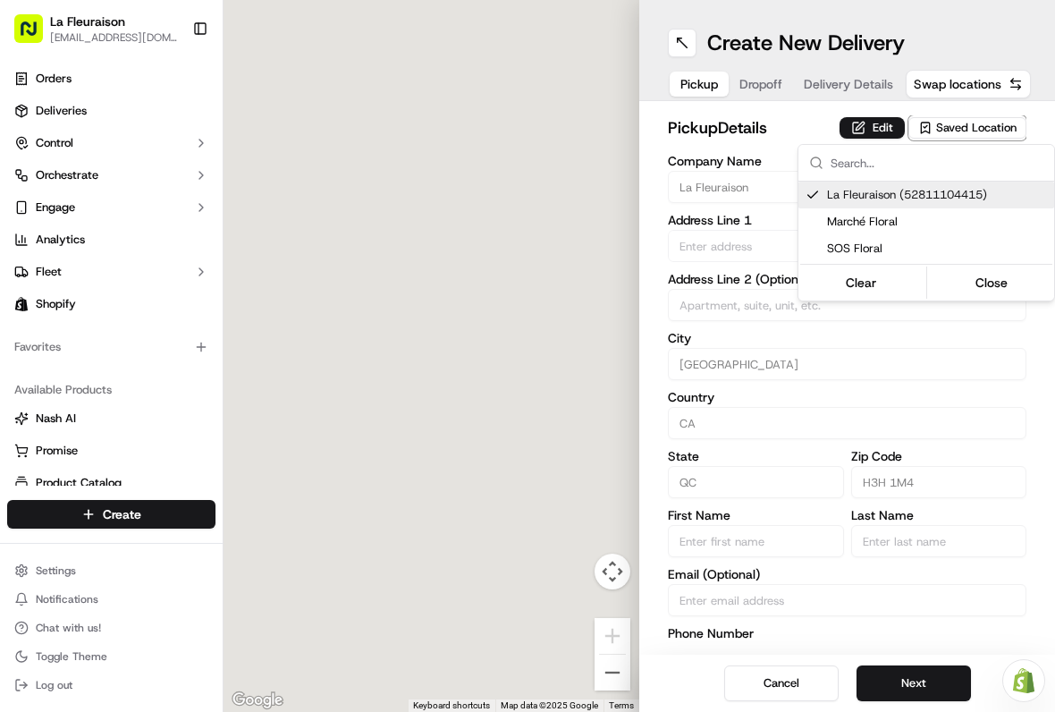
type input "La Fleuraison"
type input "[GEOGRAPHIC_DATA]"
type input "CA"
type input "QC"
type input "H3H 1M4"
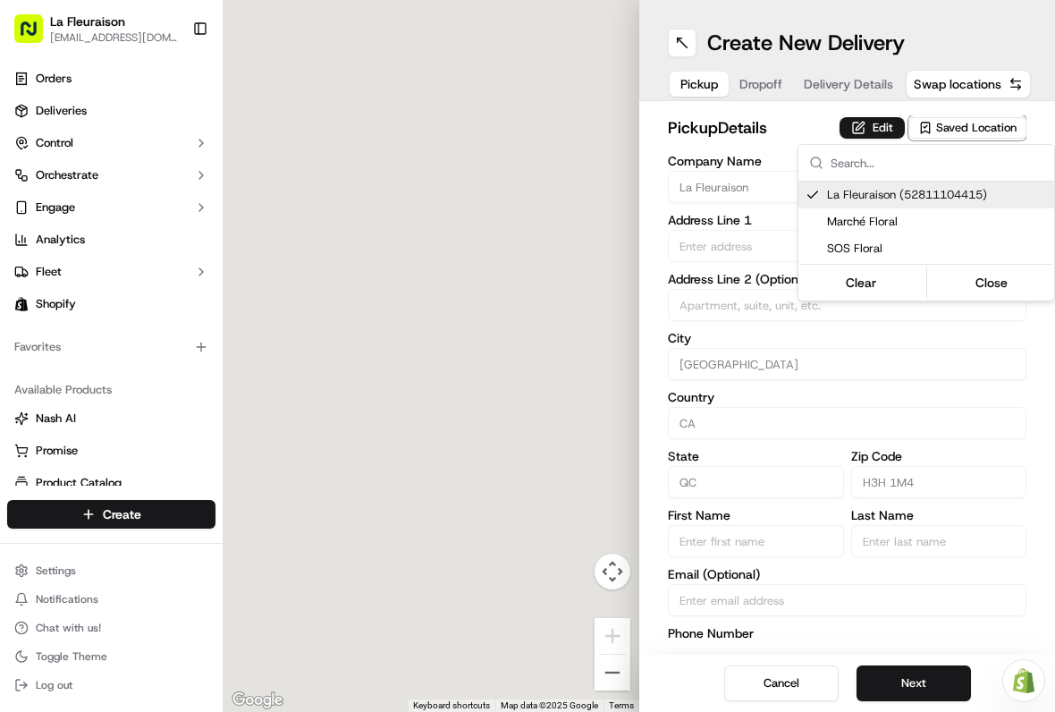
type input "[PHONE_NUMBER]"
type textarea "La Fleuraison"
type input "1970 [GEOGRAPHIC_DATA][PERSON_NAME]"
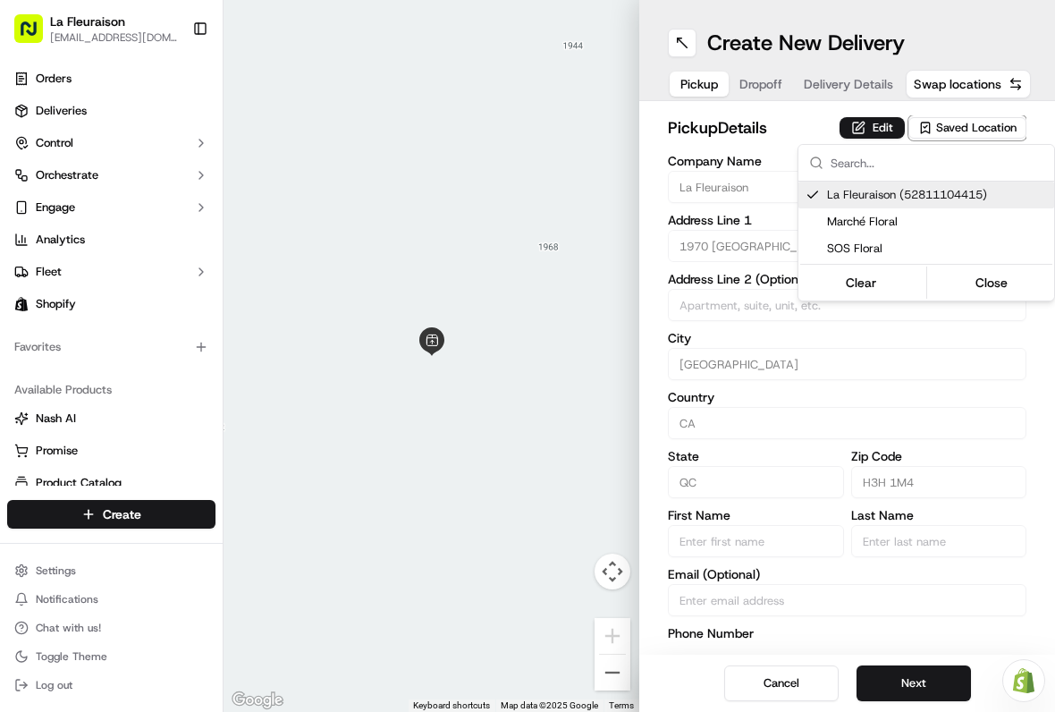
click at [922, 688] on html "La Fleuraison [EMAIL_ADDRESS][DOMAIN_NAME] Toggle Sidebar Orders Deliveries Con…" at bounding box center [527, 356] width 1055 height 712
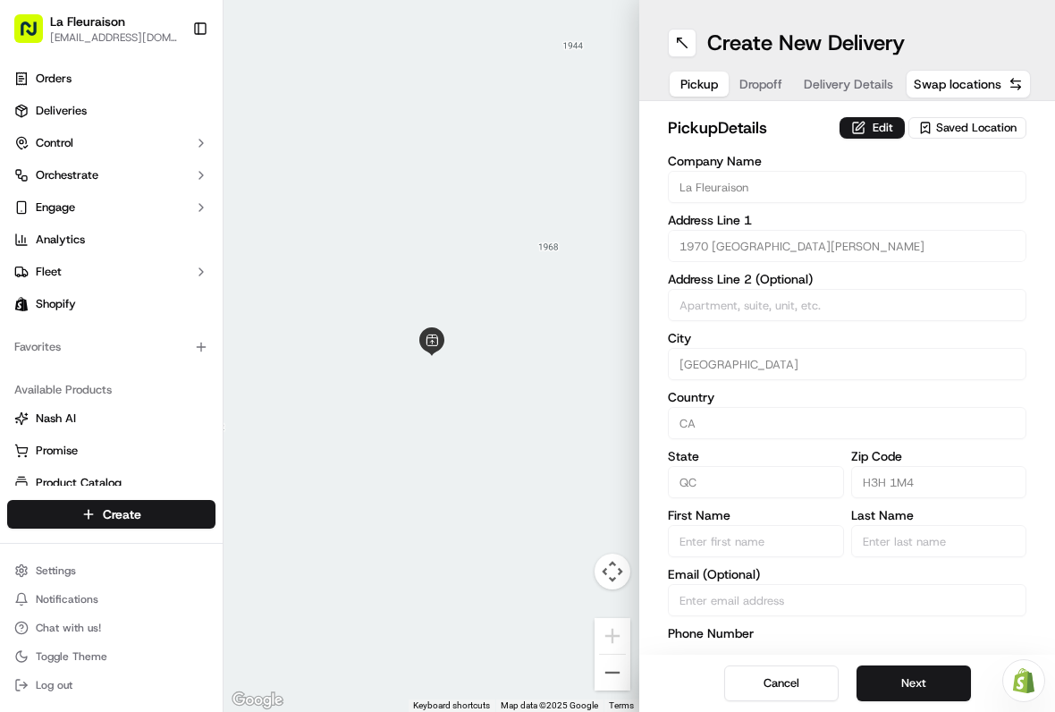
click at [905, 687] on button "Next" at bounding box center [914, 683] width 114 height 36
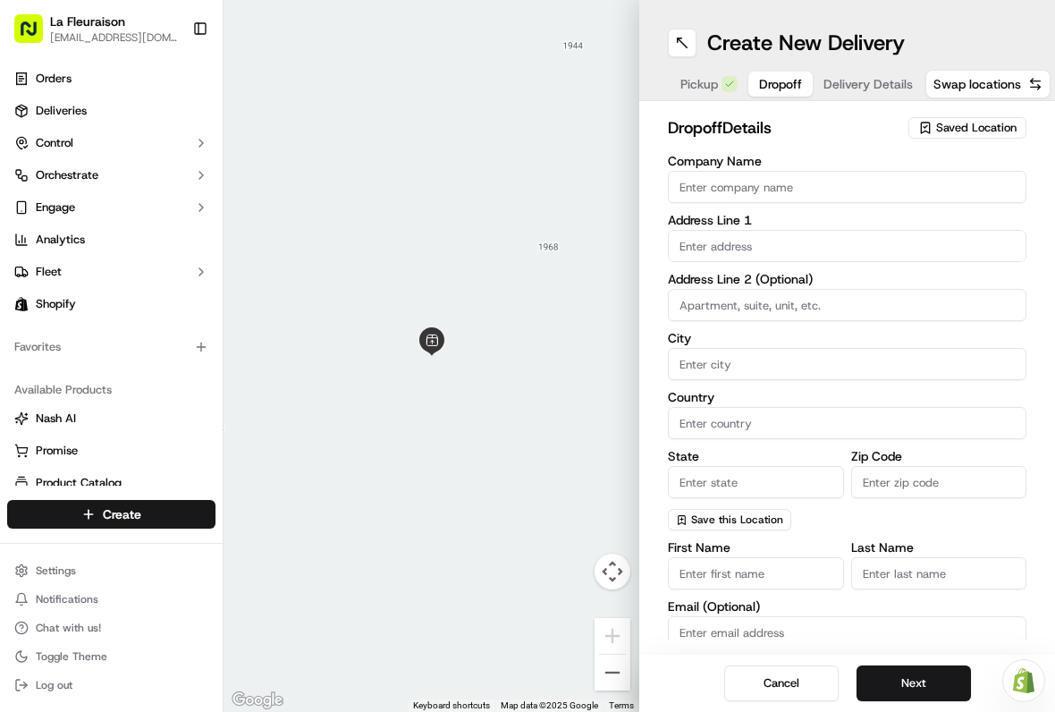
click at [761, 247] on input "text" at bounding box center [847, 246] width 359 height 32
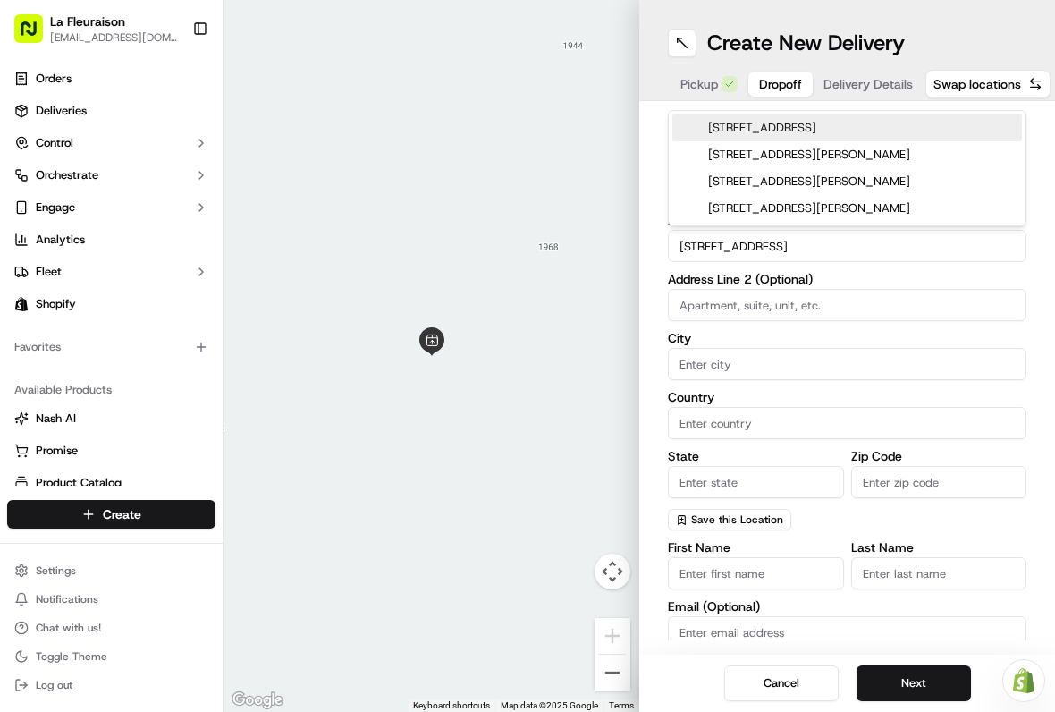
click at [894, 132] on div "[STREET_ADDRESS]" at bounding box center [848, 127] width 350 height 27
type input "[STREET_ADDRESS][PERSON_NAME]"
type input "[GEOGRAPHIC_DATA]"
type input "QC"
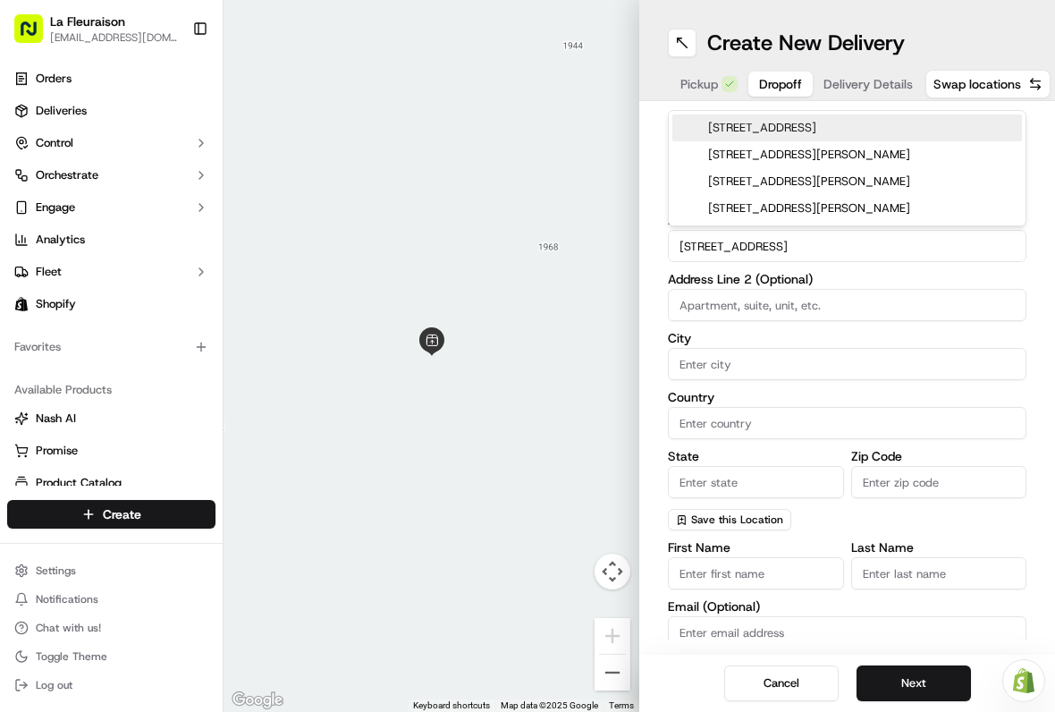
type input "H7E 1A9"
type input "[STREET_ADDRESS][PERSON_NAME]"
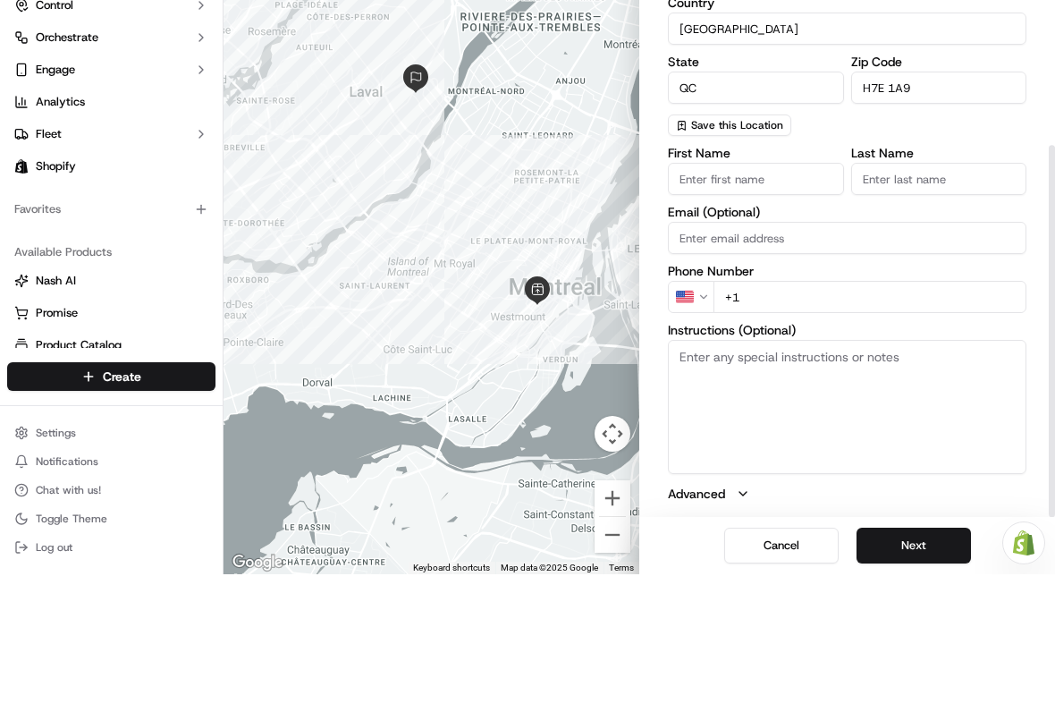
scroll to position [257, 0]
click at [801, 301] on input "First Name" at bounding box center [756, 317] width 176 height 32
type input "A"
type input "[PERSON_NAME]"
click at [933, 301] on input "Last Name" at bounding box center [939, 317] width 176 height 32
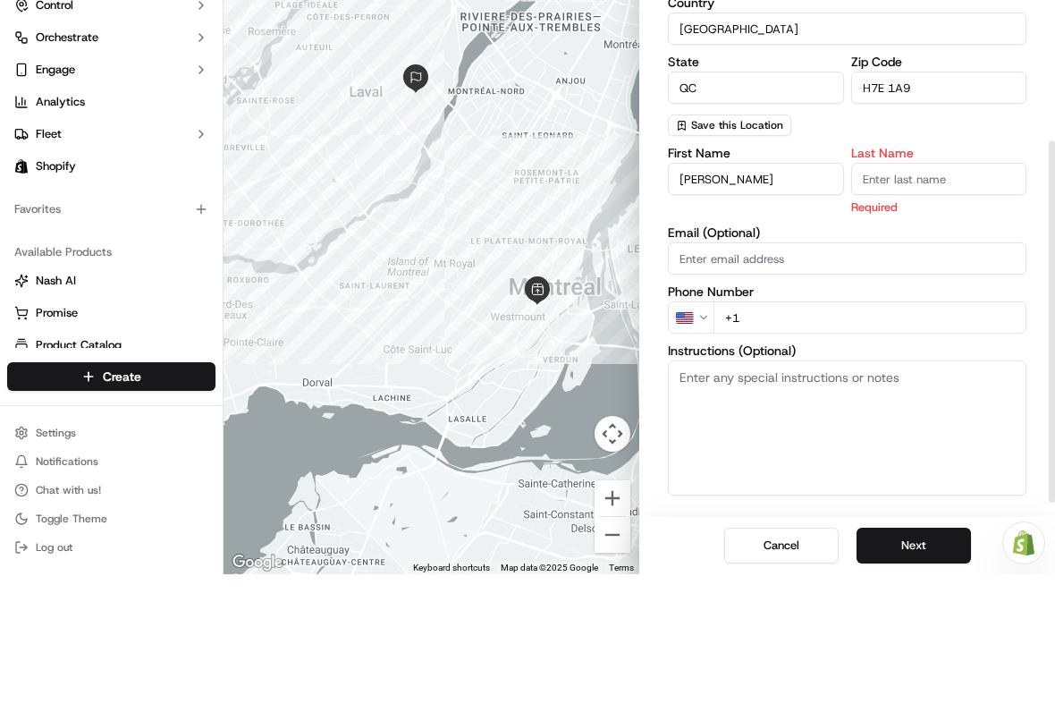
click at [932, 301] on input "Last Name" at bounding box center [939, 317] width 176 height 32
type input "[PERSON_NAME]"
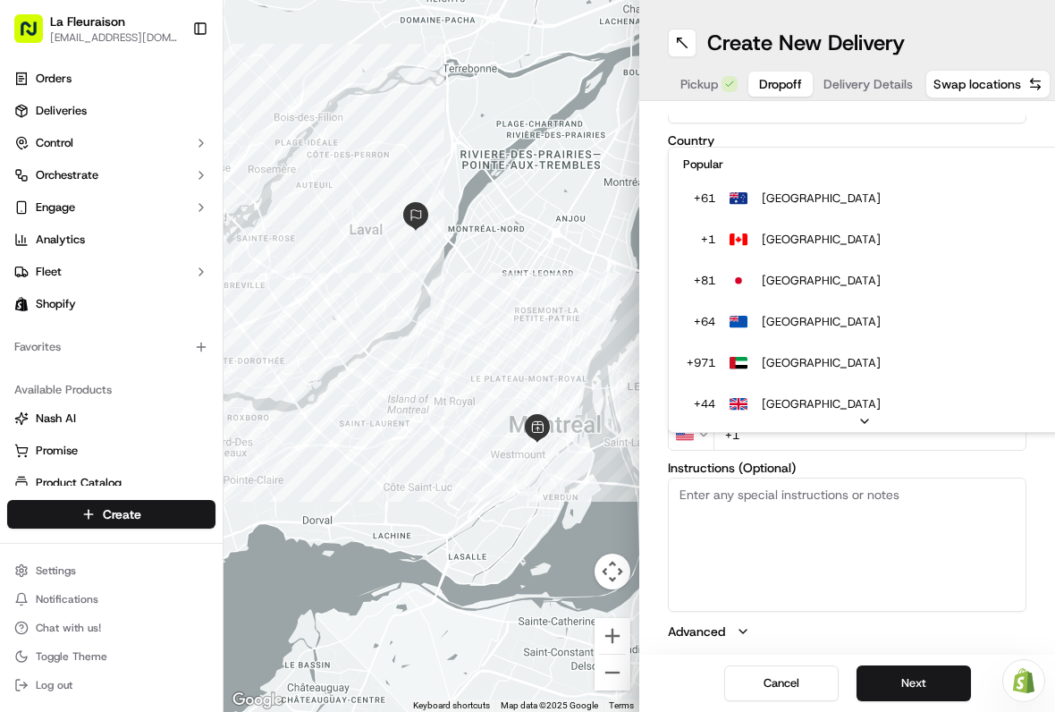
scroll to position [77, 0]
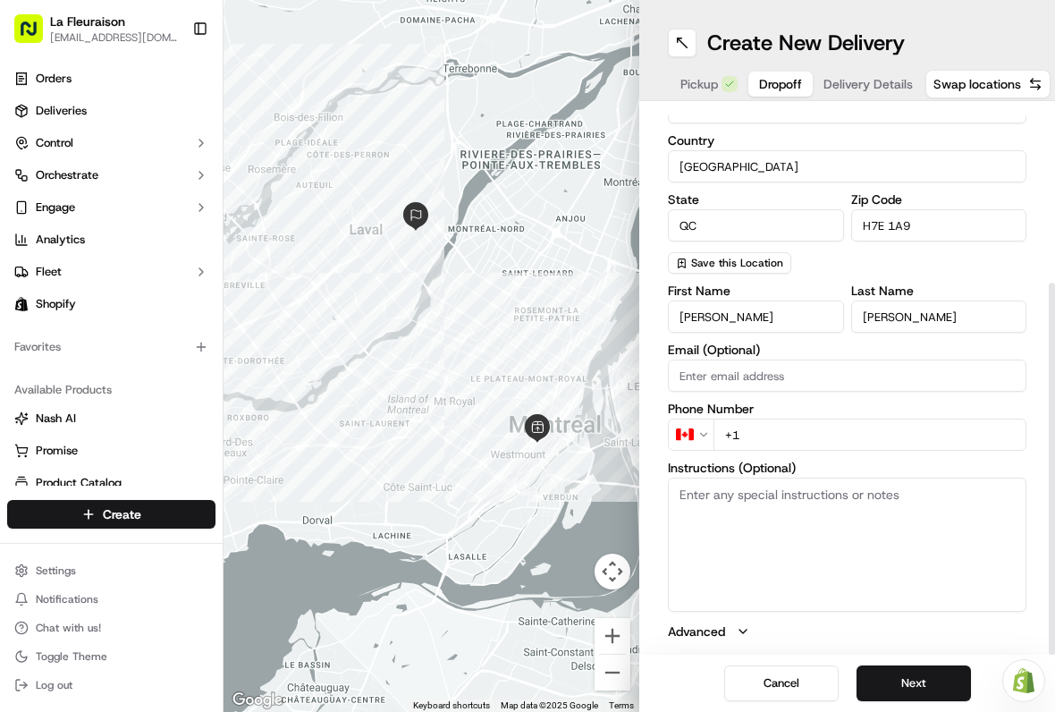
click at [801, 434] on input "+1" at bounding box center [870, 435] width 313 height 32
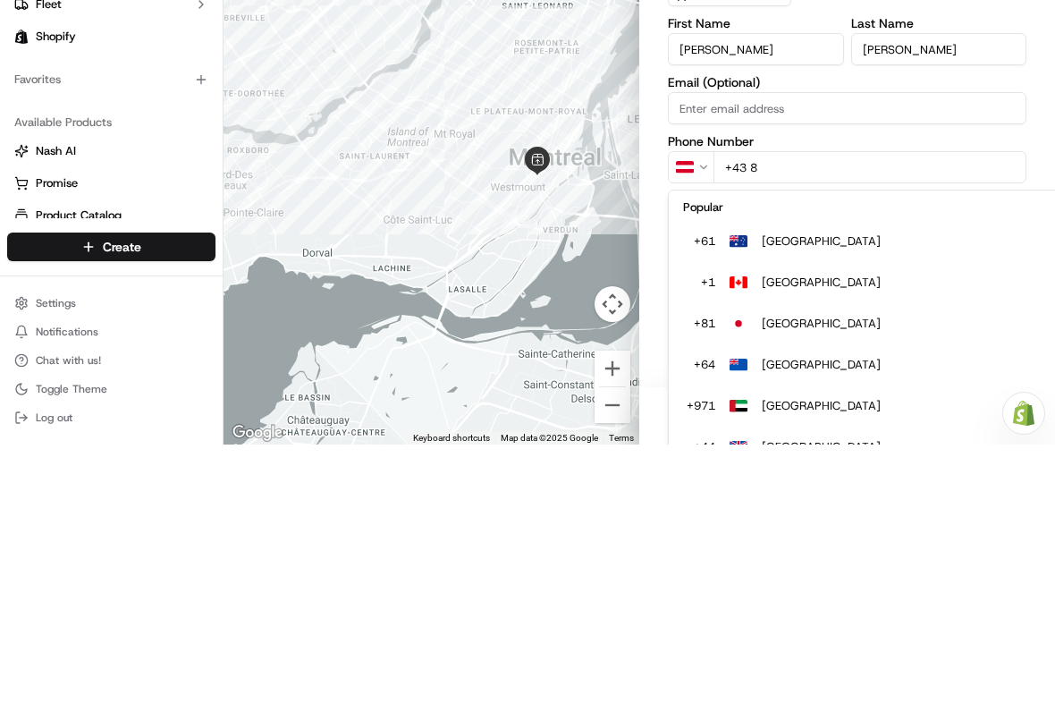
click at [699, 437] on html "La Fleuraison [EMAIL_ADDRESS][DOMAIN_NAME] Toggle Sidebar Orders Deliveries Con…" at bounding box center [527, 356] width 1055 height 712
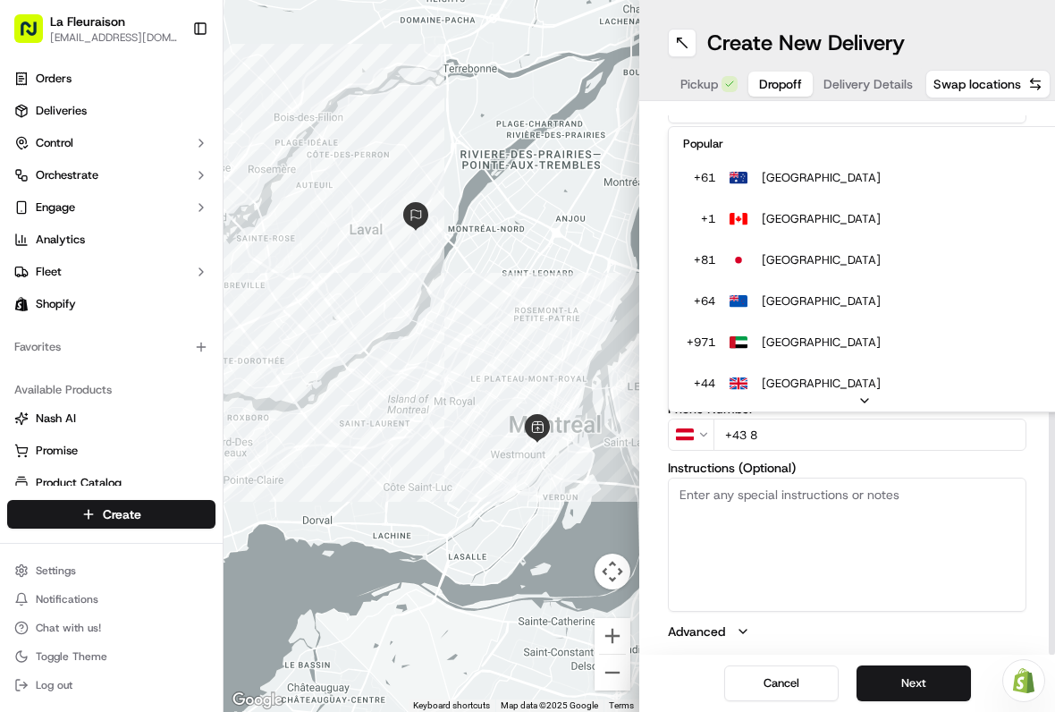
scroll to position [-1, 0]
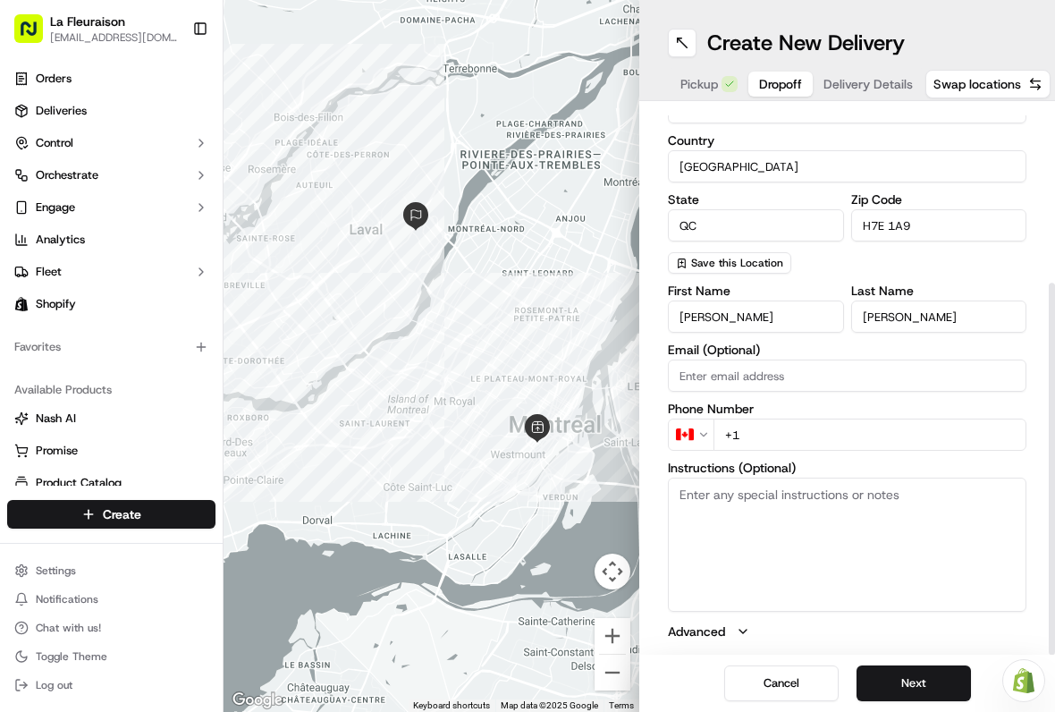
click at [801, 425] on input "+1" at bounding box center [870, 435] width 313 height 32
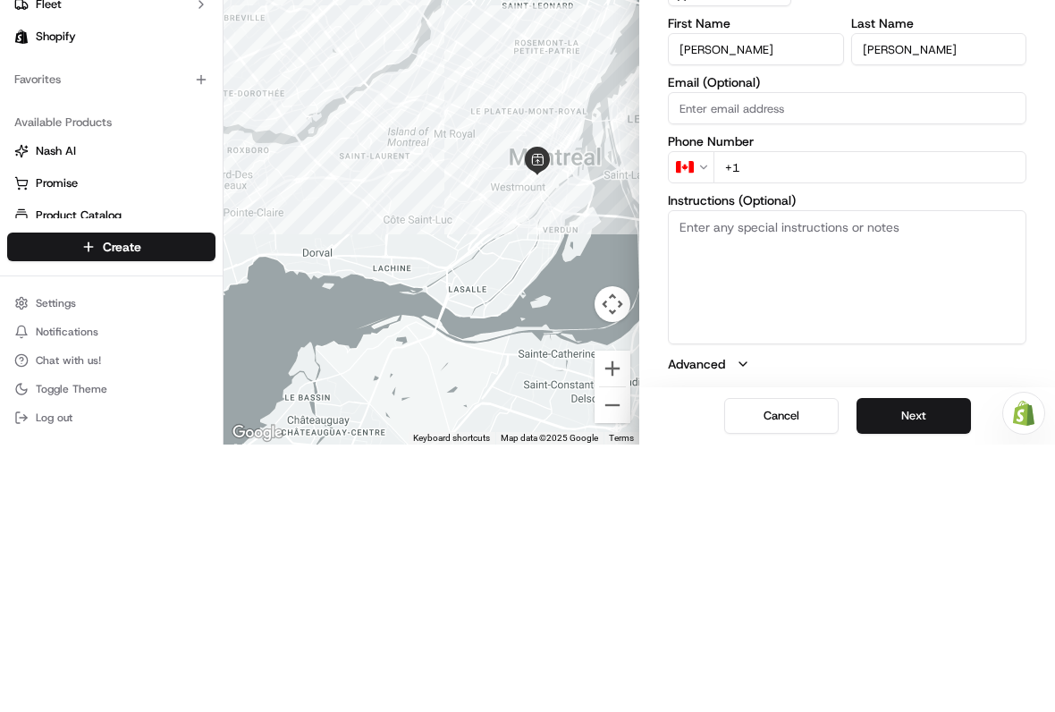
click at [816, 419] on input "+1" at bounding box center [870, 435] width 313 height 32
type input "[PHONE_NUMBER]"
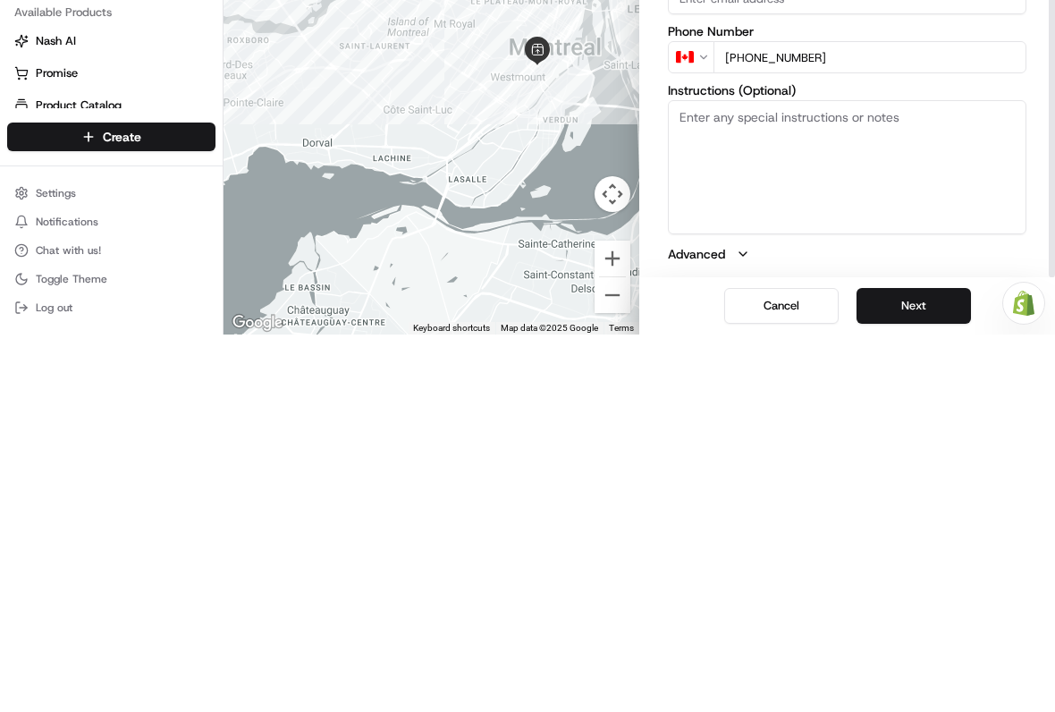
click at [940, 665] on button "Next" at bounding box center [914, 683] width 114 height 36
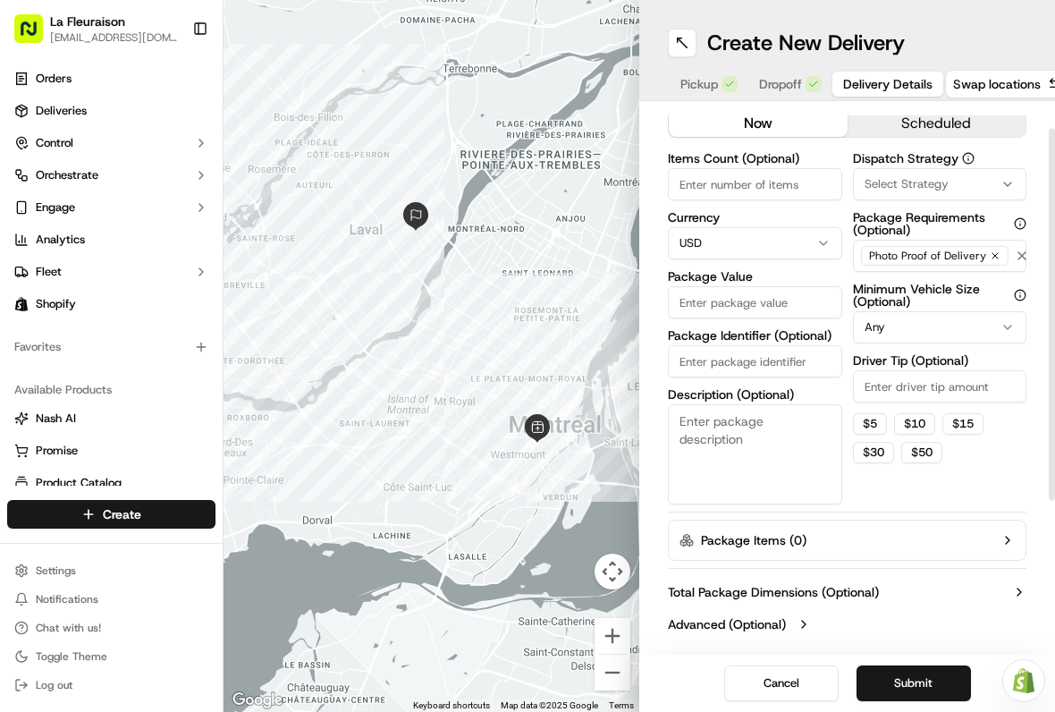
scroll to position [38, 0]
click at [787, 245] on html "La Fleuraison [EMAIL_ADDRESS][DOMAIN_NAME] Toggle Sidebar Orders Deliveries Con…" at bounding box center [527, 356] width 1055 height 712
click at [715, 301] on input "Package Value" at bounding box center [755, 302] width 174 height 32
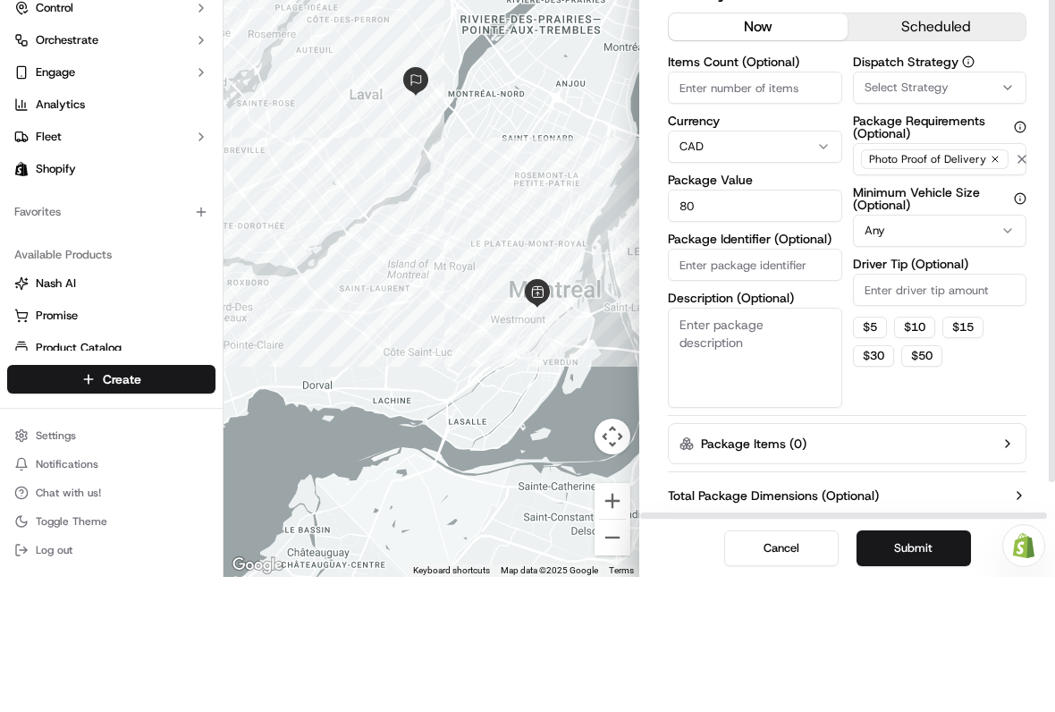
scroll to position [0, 0]
type input "80"
click at [987, 148] on button "scheduled" at bounding box center [937, 161] width 179 height 27
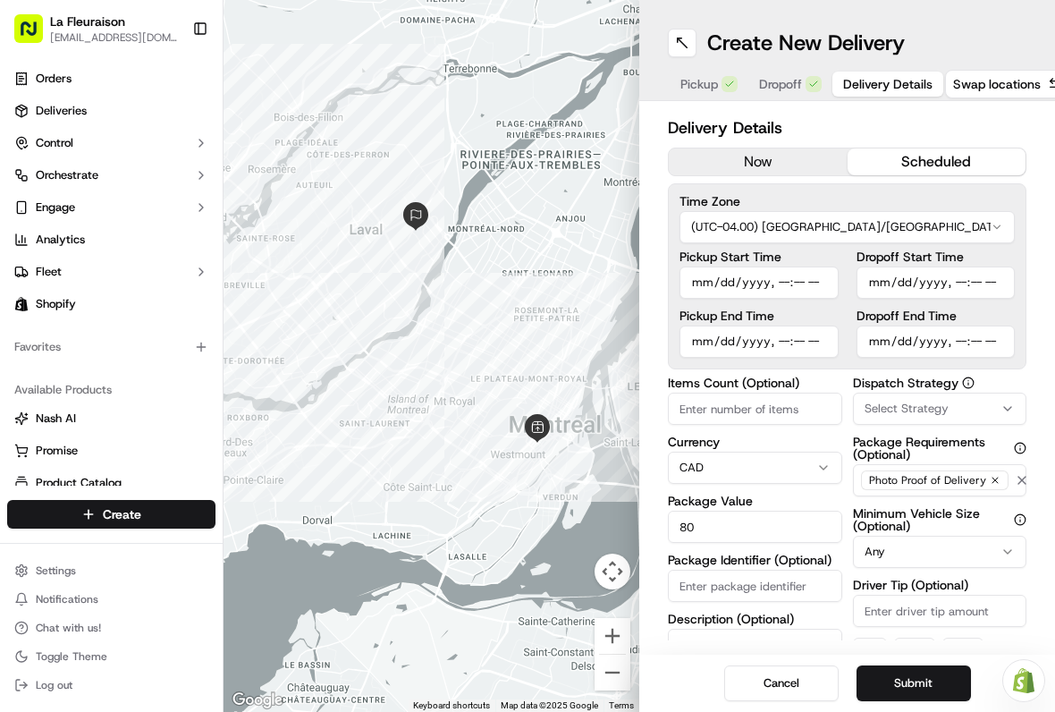
click at [790, 276] on input "Pickup Start Time" at bounding box center [759, 283] width 159 height 32
type input "[DATE]T16:00"
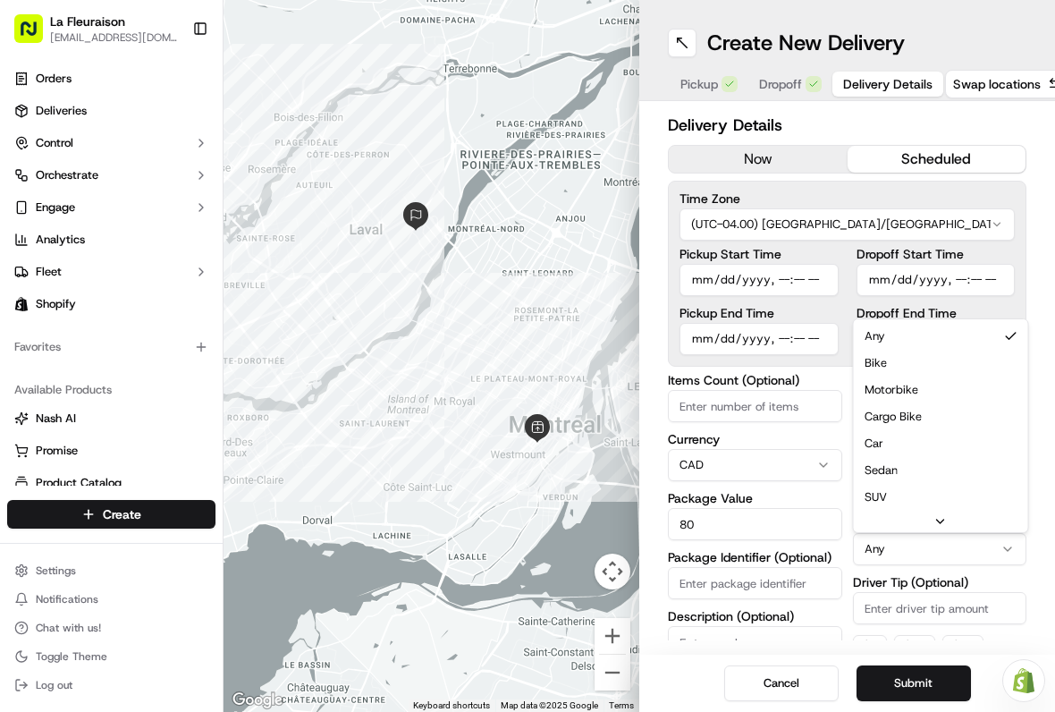
scroll to position [3, 0]
click at [934, 677] on button "Submit" at bounding box center [914, 683] width 114 height 36
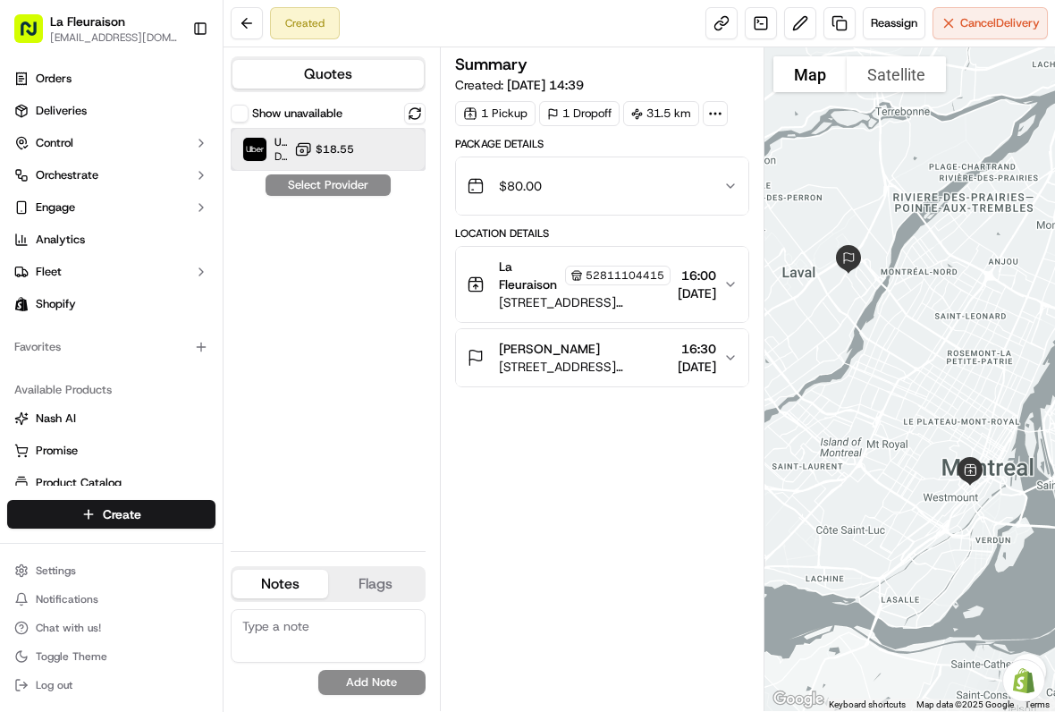
click at [304, 133] on div "Uber Canada Dropoff ETA 1 day $18.55" at bounding box center [328, 149] width 195 height 43
click at [356, 174] on button "Assign Provider" at bounding box center [328, 184] width 127 height 21
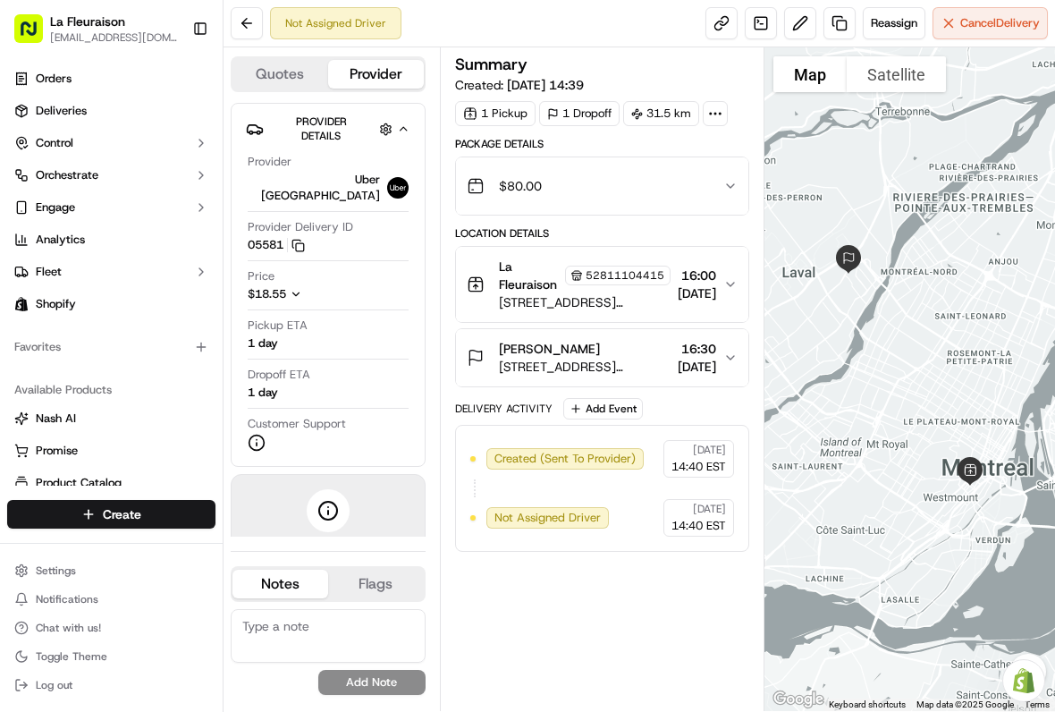
click at [69, 111] on span "Deliveries" at bounding box center [61, 111] width 51 height 16
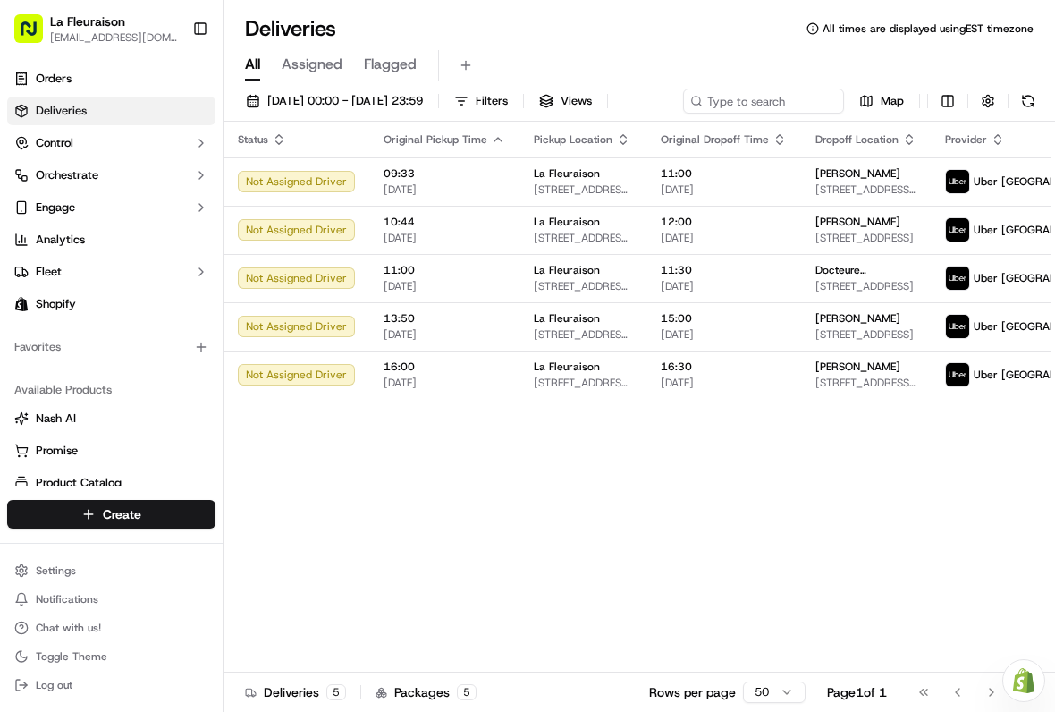
click at [304, 100] on span "[DATE] 00:00 - [DATE] 23:59" at bounding box center [345, 101] width 156 height 16
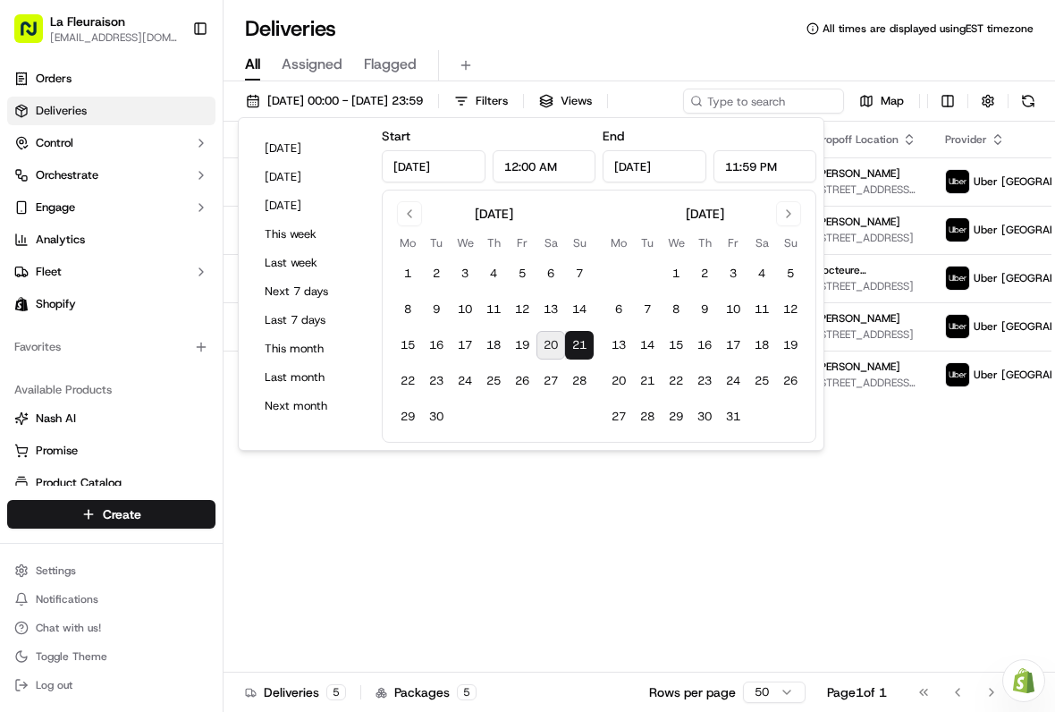
click at [405, 552] on div "Status Original Pickup Time Pickup Location Original Dropoff Time Dropoff Locat…" at bounding box center [707, 397] width 966 height 551
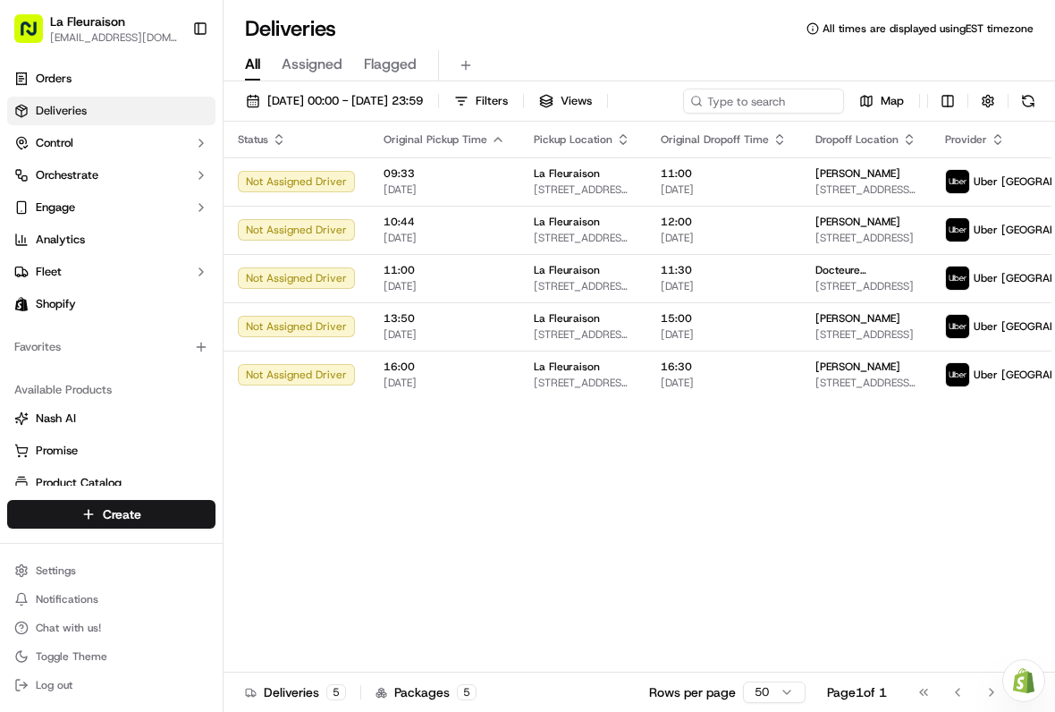
click at [301, 109] on button "[DATE] 00:00 - [DATE] 23:59" at bounding box center [334, 101] width 193 height 25
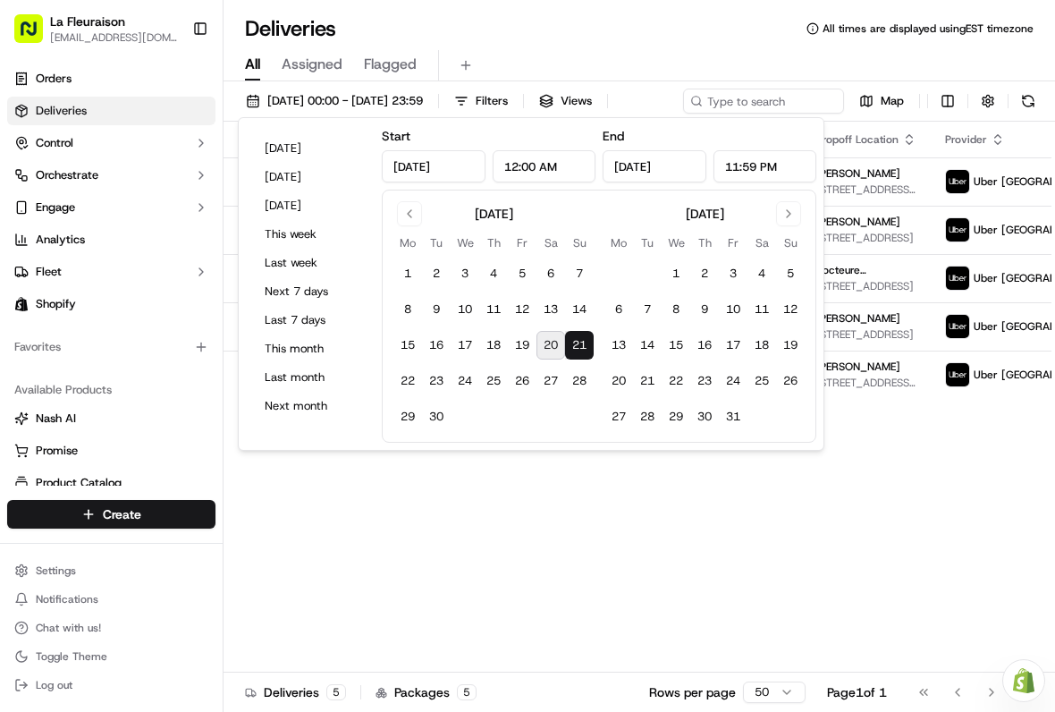
click at [545, 347] on button "20" at bounding box center [551, 345] width 29 height 29
type input "[DATE]"
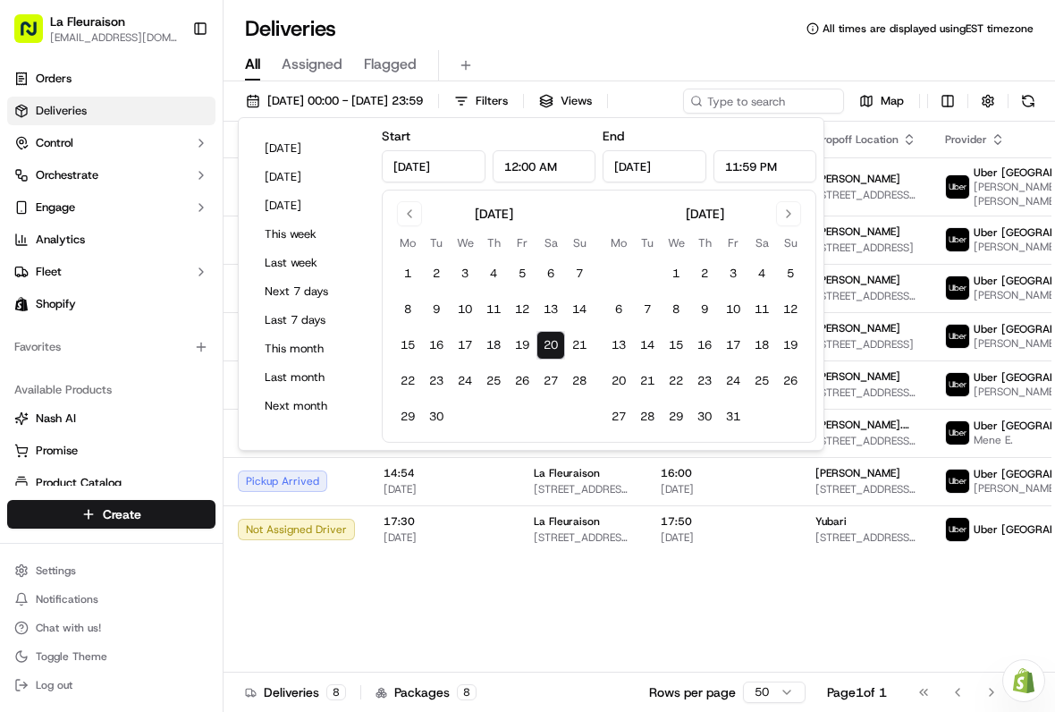
scroll to position [0, 2]
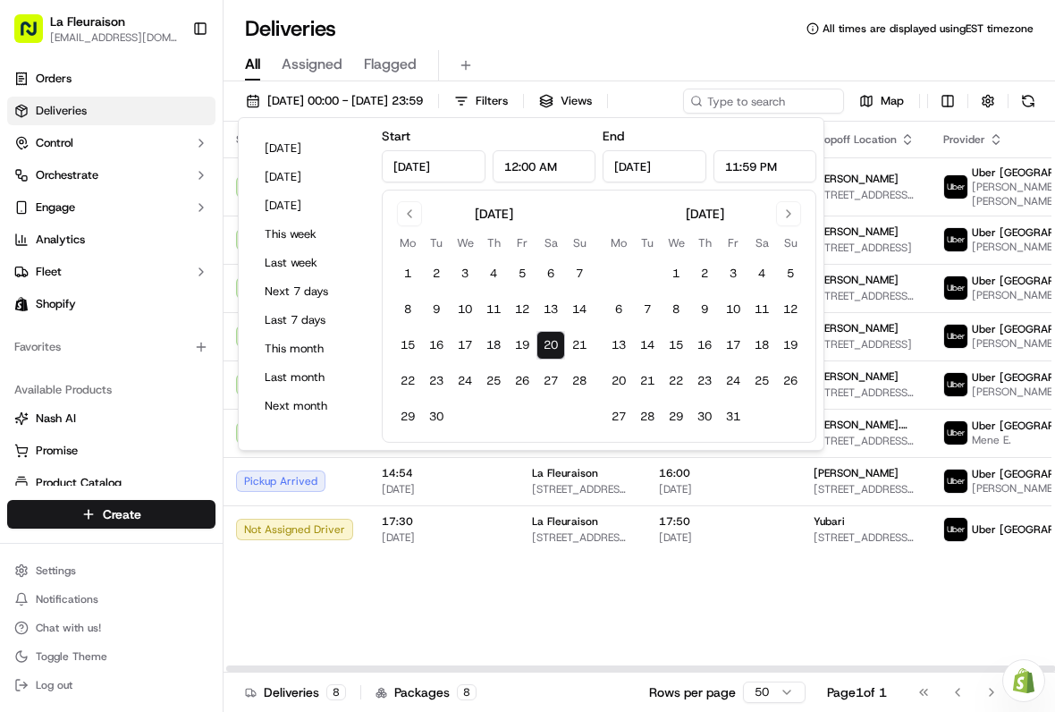
click at [534, 630] on div "Status Original Pickup Time Pickup Location Original Dropoff Time Dropoff Locat…" at bounding box center [705, 397] width 966 height 551
